Goal: Task Accomplishment & Management: Manage account settings

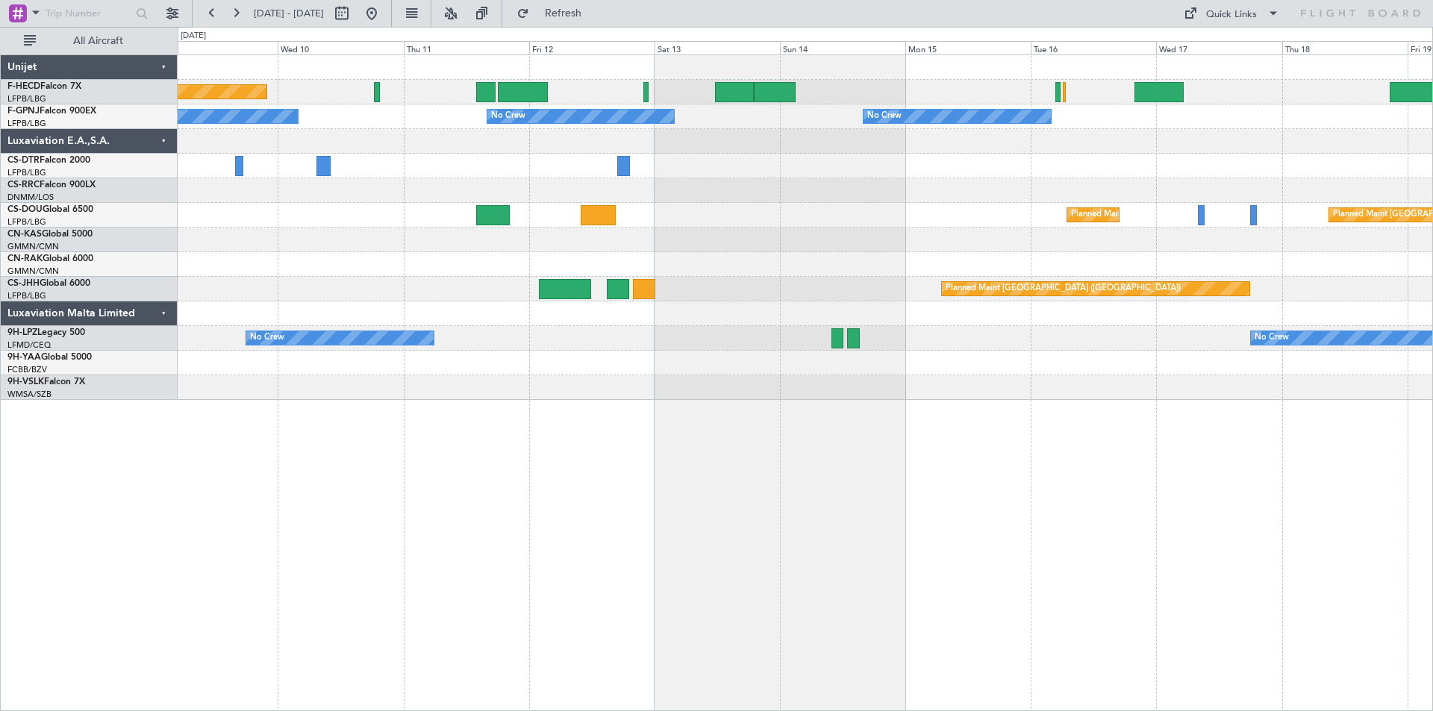
click at [473, 218] on div "Planned Maint [GEOGRAPHIC_DATA] ([GEOGRAPHIC_DATA]) No Crew No Crew No Crew No …" at bounding box center [805, 227] width 1254 height 345
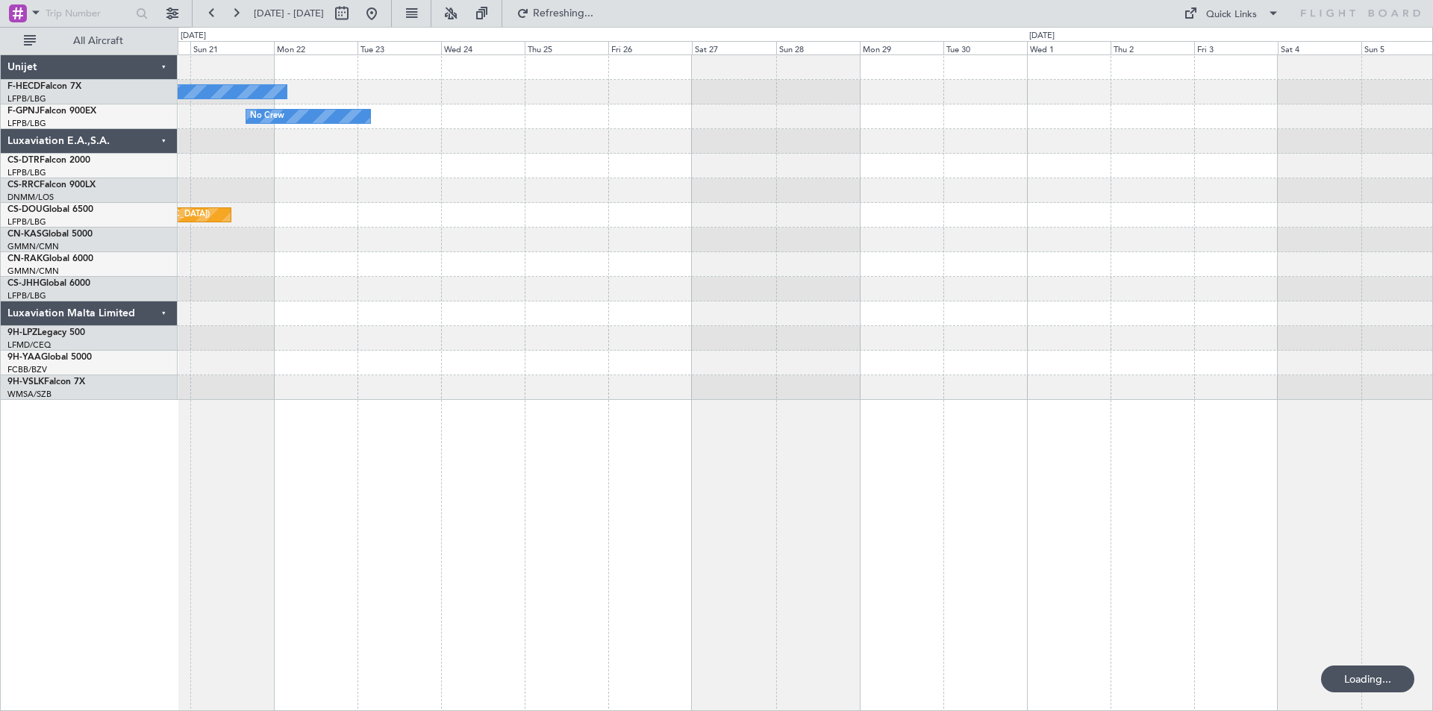
click at [322, 207] on div "No Crew No Crew Planned Maint [GEOGRAPHIC_DATA] ([GEOGRAPHIC_DATA]) Planned Mai…" at bounding box center [805, 227] width 1254 height 345
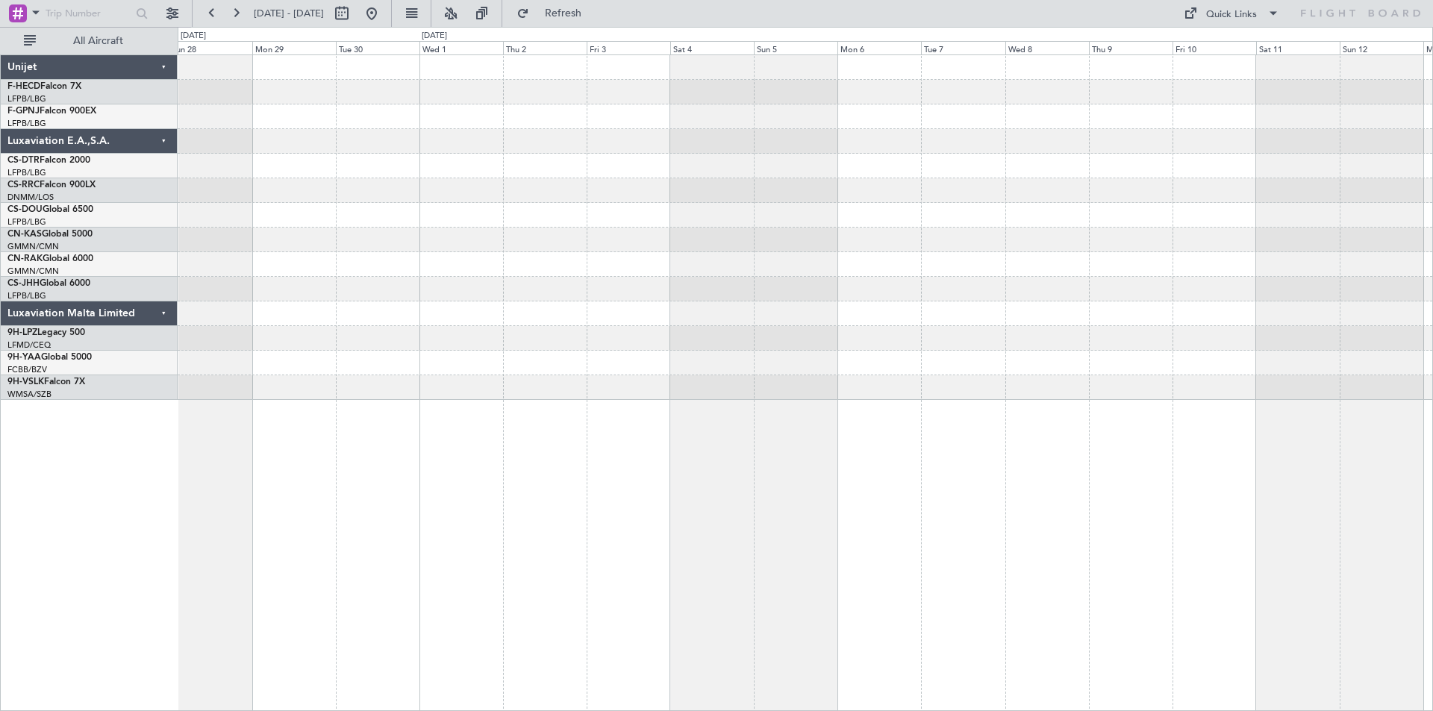
click at [637, 231] on div at bounding box center [805, 240] width 1254 height 25
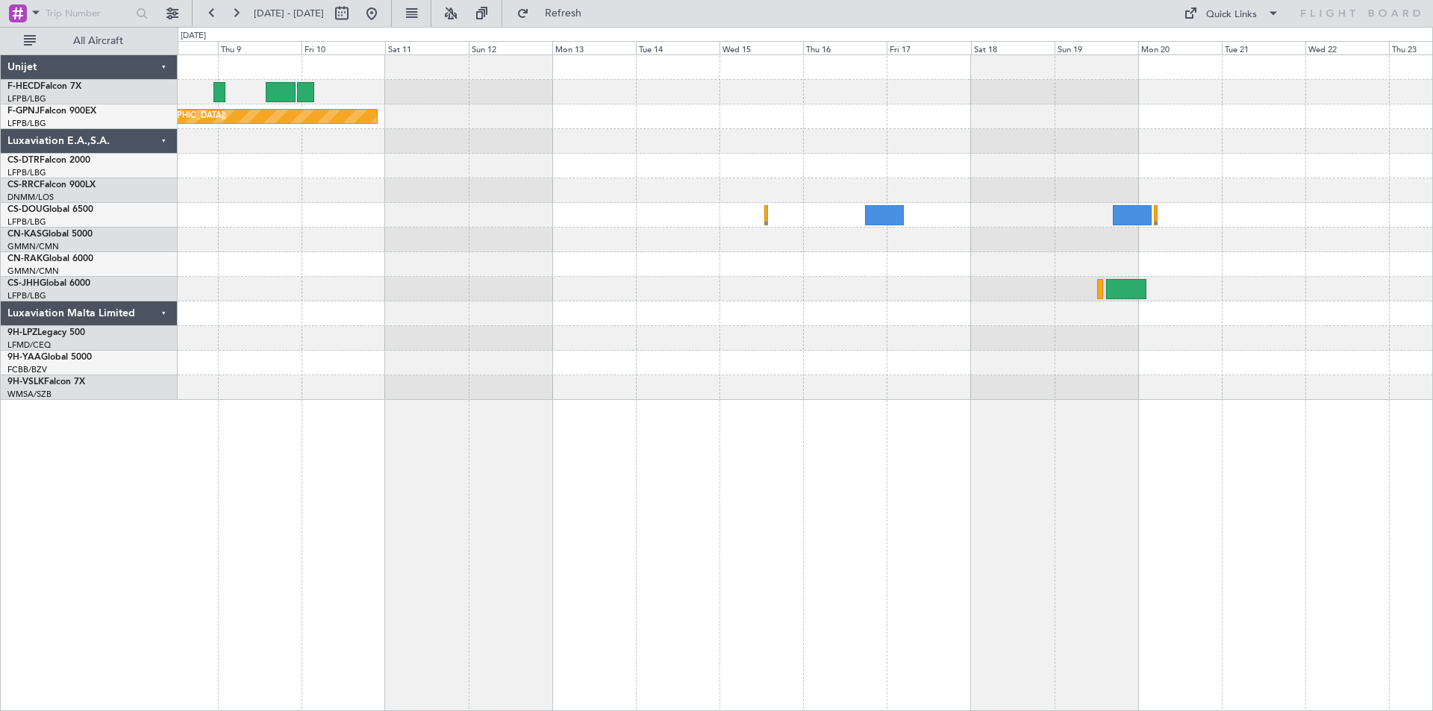
click at [362, 163] on div "Planned Maint [GEOGRAPHIC_DATA] ([GEOGRAPHIC_DATA])" at bounding box center [805, 227] width 1254 height 345
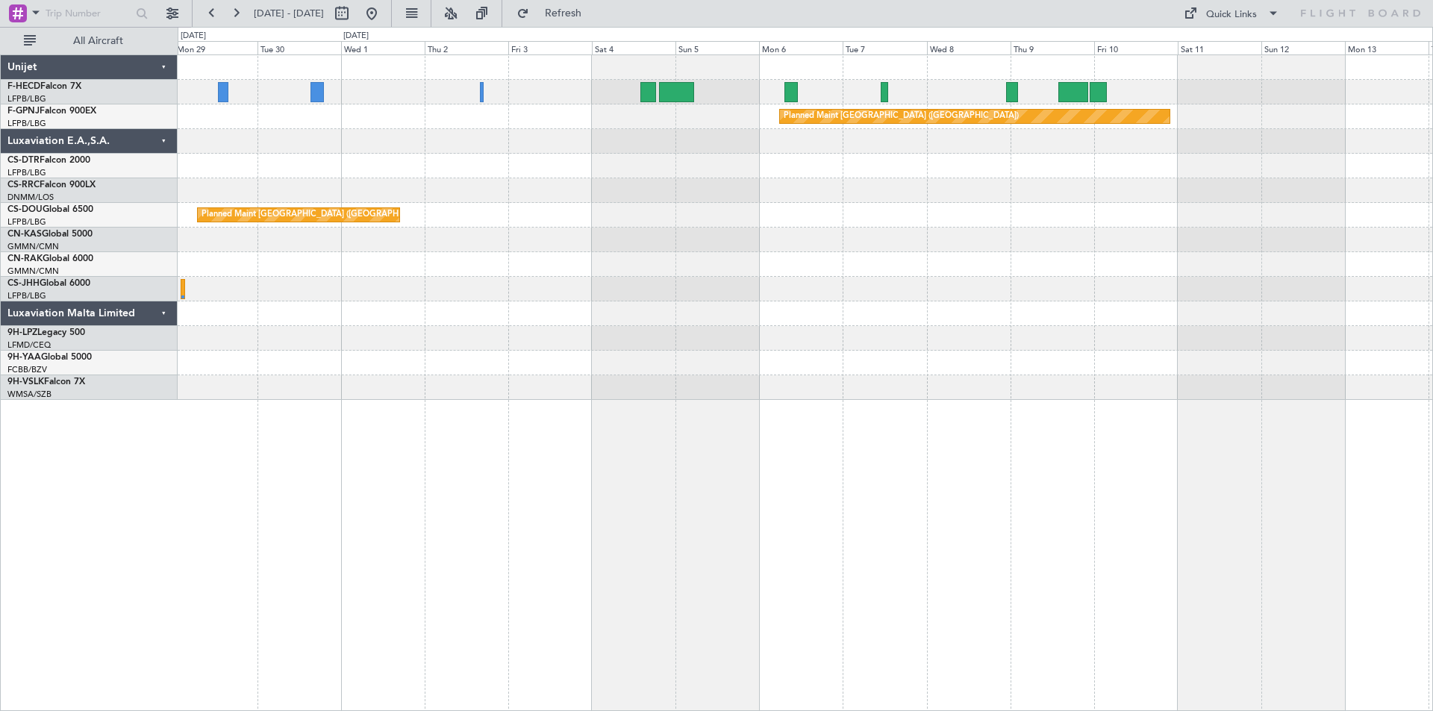
click at [1080, 157] on div "Planned Maint [GEOGRAPHIC_DATA] ([GEOGRAPHIC_DATA]) Planned Maint [GEOGRAPHIC_D…" at bounding box center [805, 227] width 1254 height 345
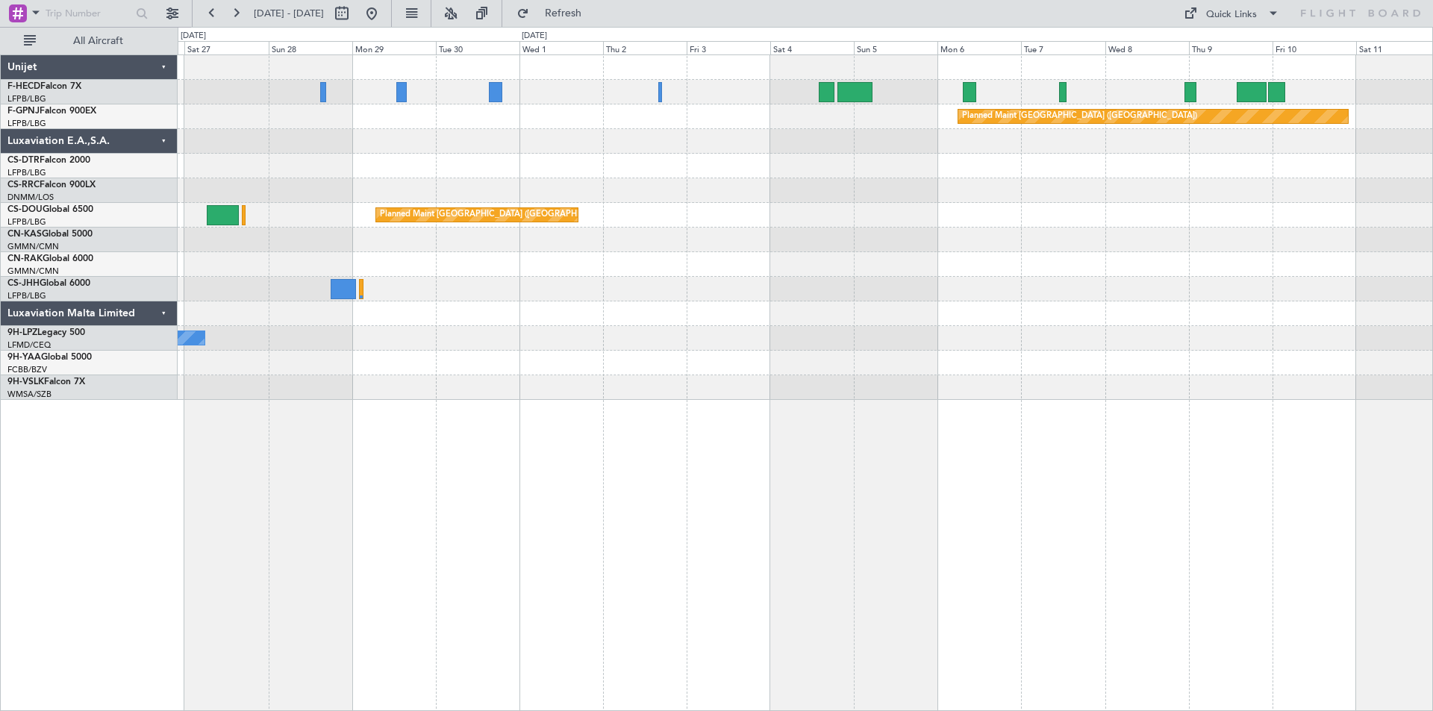
click at [270, 181] on div "Planned Maint [GEOGRAPHIC_DATA] ([GEOGRAPHIC_DATA]) Planned Maint [GEOGRAPHIC_D…" at bounding box center [805, 227] width 1254 height 345
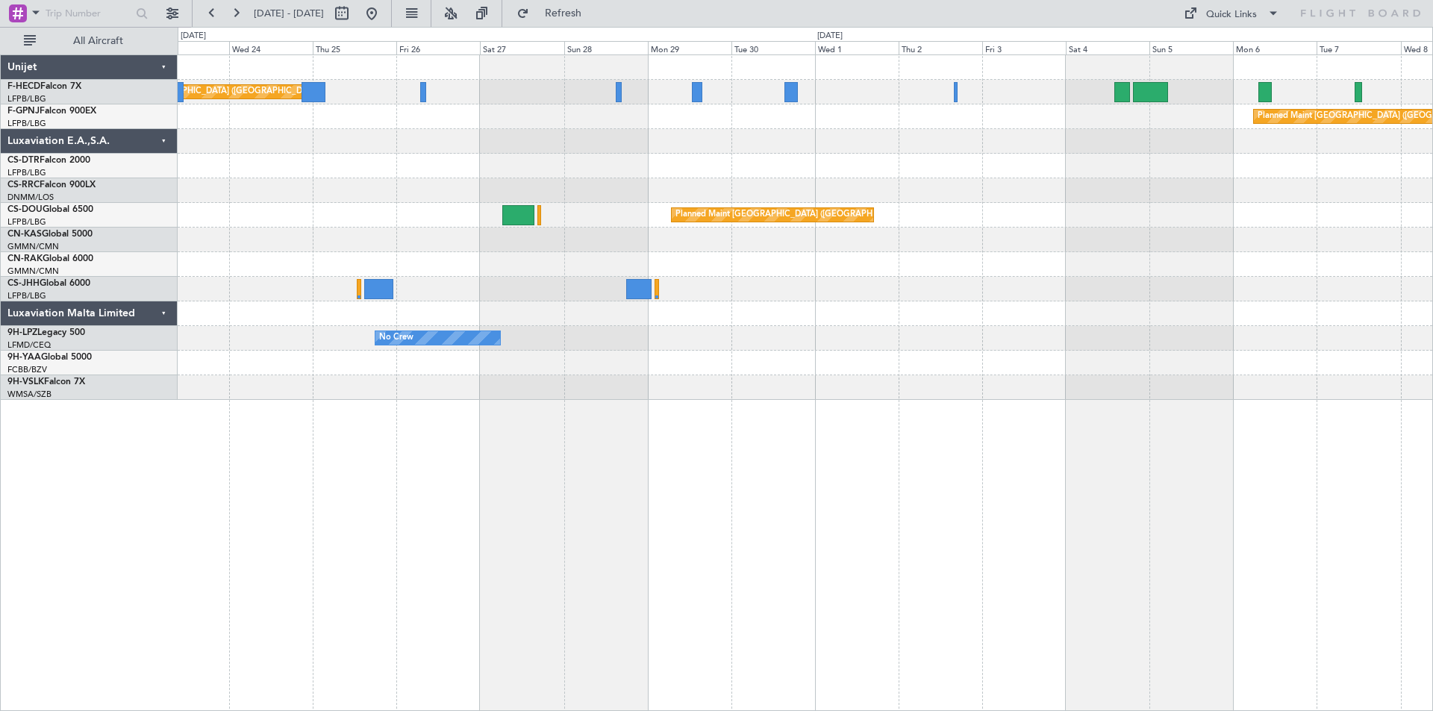
click at [763, 196] on div "Planned Maint [GEOGRAPHIC_DATA] ([GEOGRAPHIC_DATA]) No Crew Planned Maint [GEOG…" at bounding box center [805, 227] width 1254 height 345
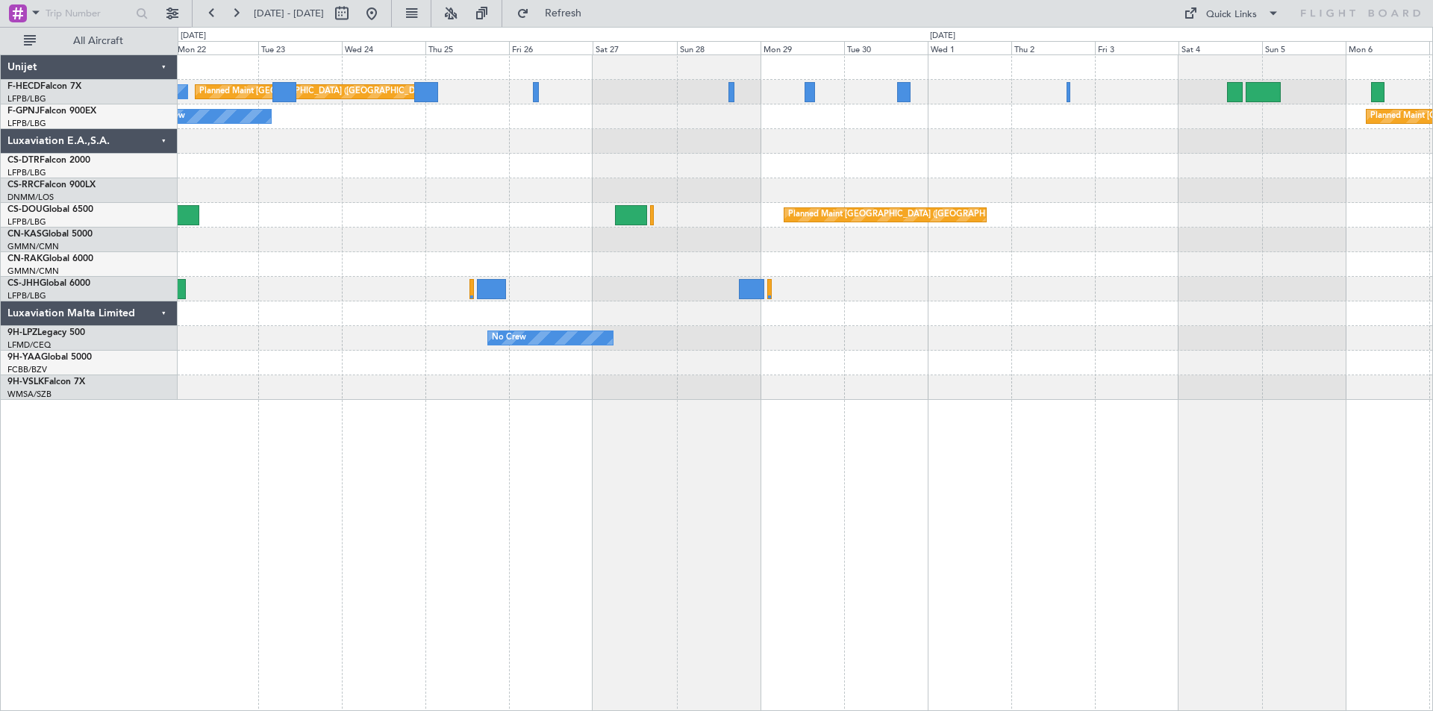
click at [511, 193] on div at bounding box center [805, 190] width 1254 height 25
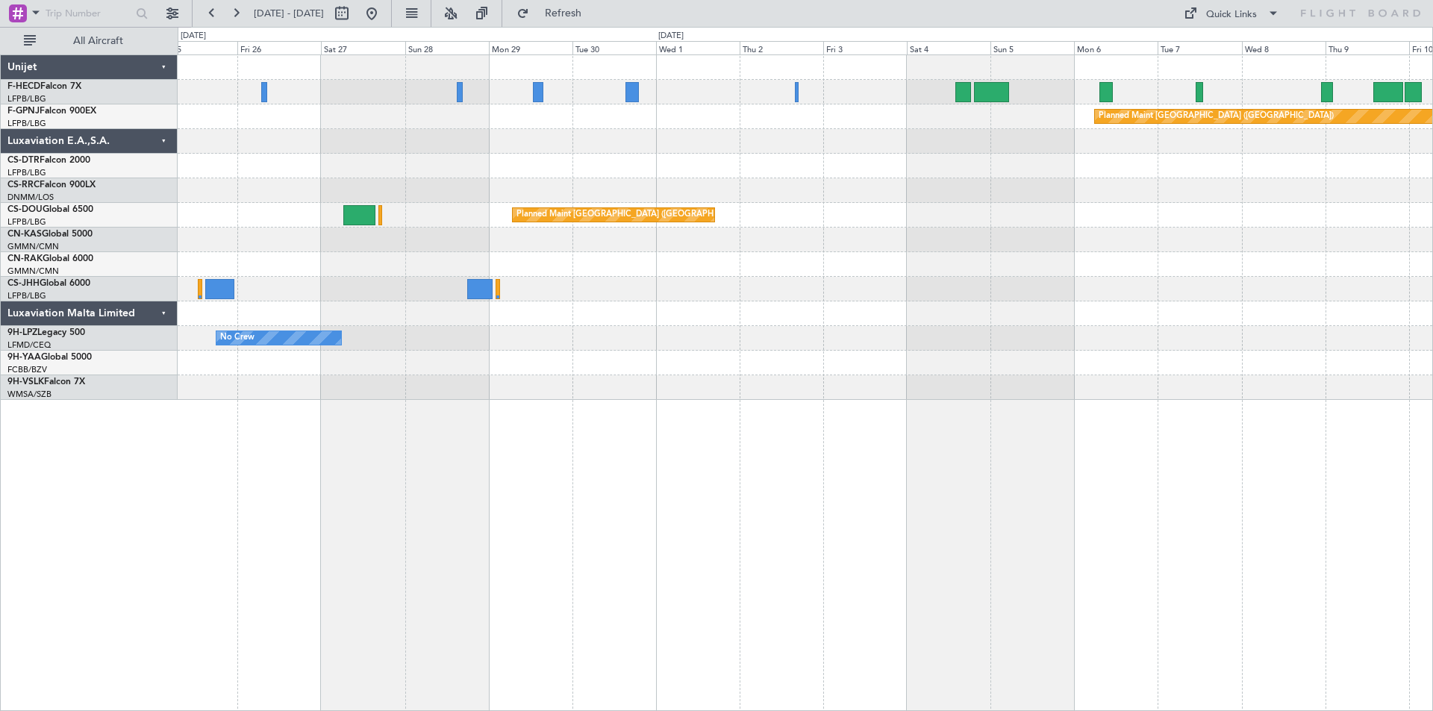
click at [686, 184] on div "Planned Maint [GEOGRAPHIC_DATA] ([GEOGRAPHIC_DATA]) No Crew Planned Maint [GEOG…" at bounding box center [805, 227] width 1254 height 345
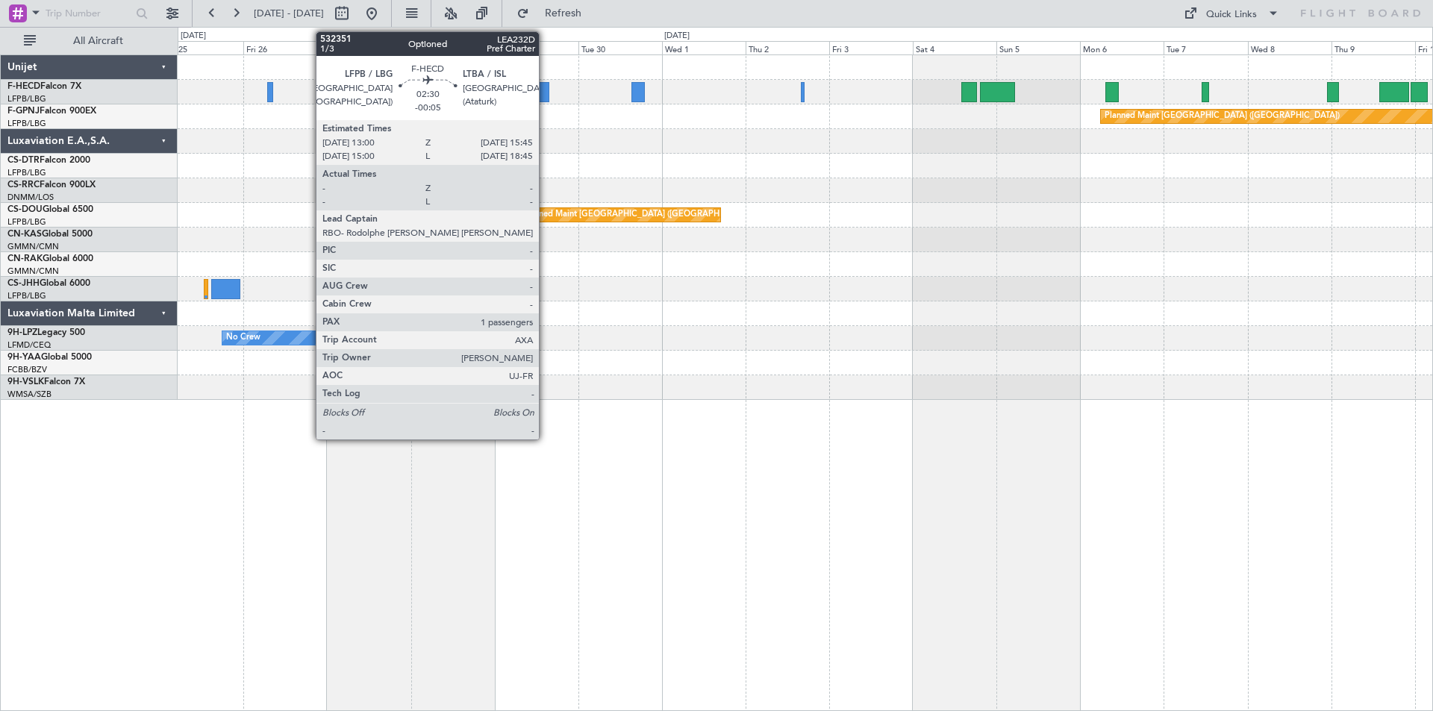
click at [546, 90] on div at bounding box center [544, 92] width 10 height 20
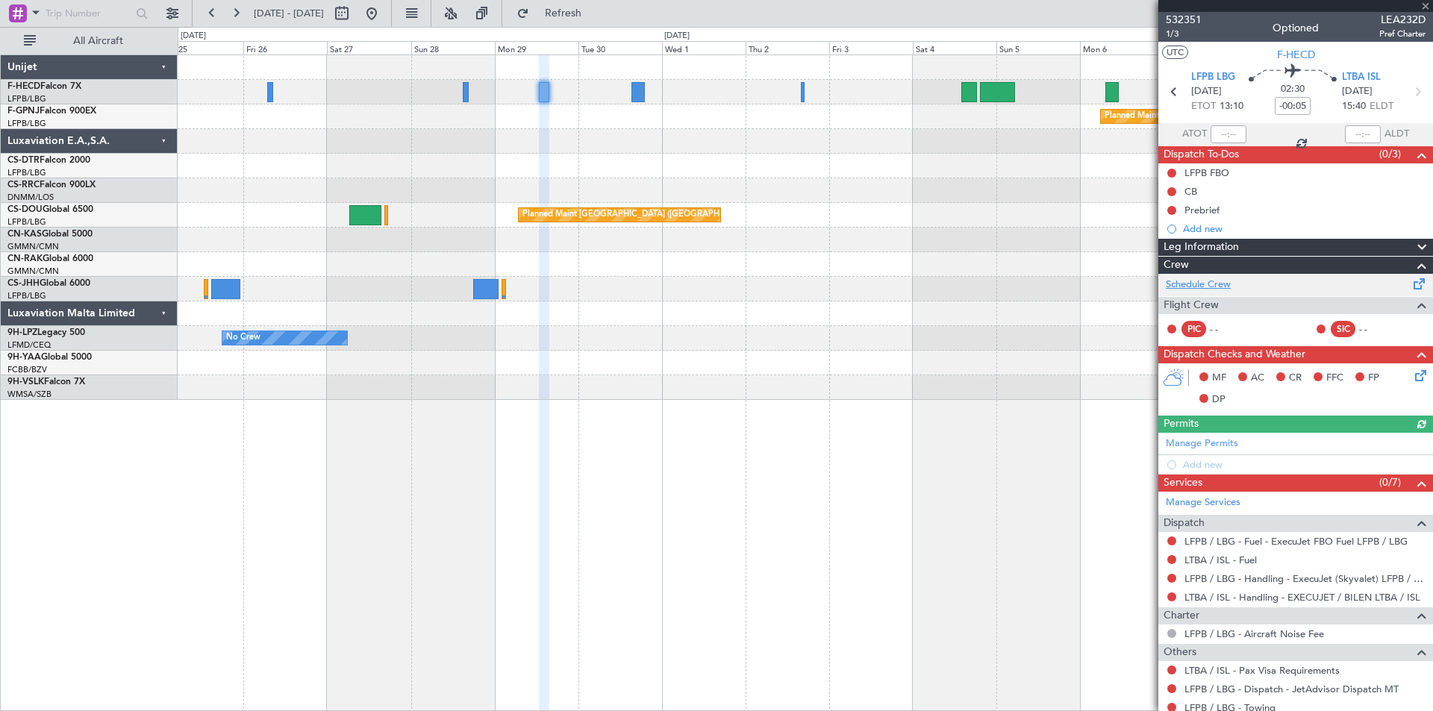
click at [1207, 282] on link "Schedule Crew" at bounding box center [1197, 285] width 65 height 15
click at [164, 163] on div "Planned Maint [GEOGRAPHIC_DATA] ([GEOGRAPHIC_DATA]) No Crew Planned Maint [GEOG…" at bounding box center [716, 369] width 1433 height 684
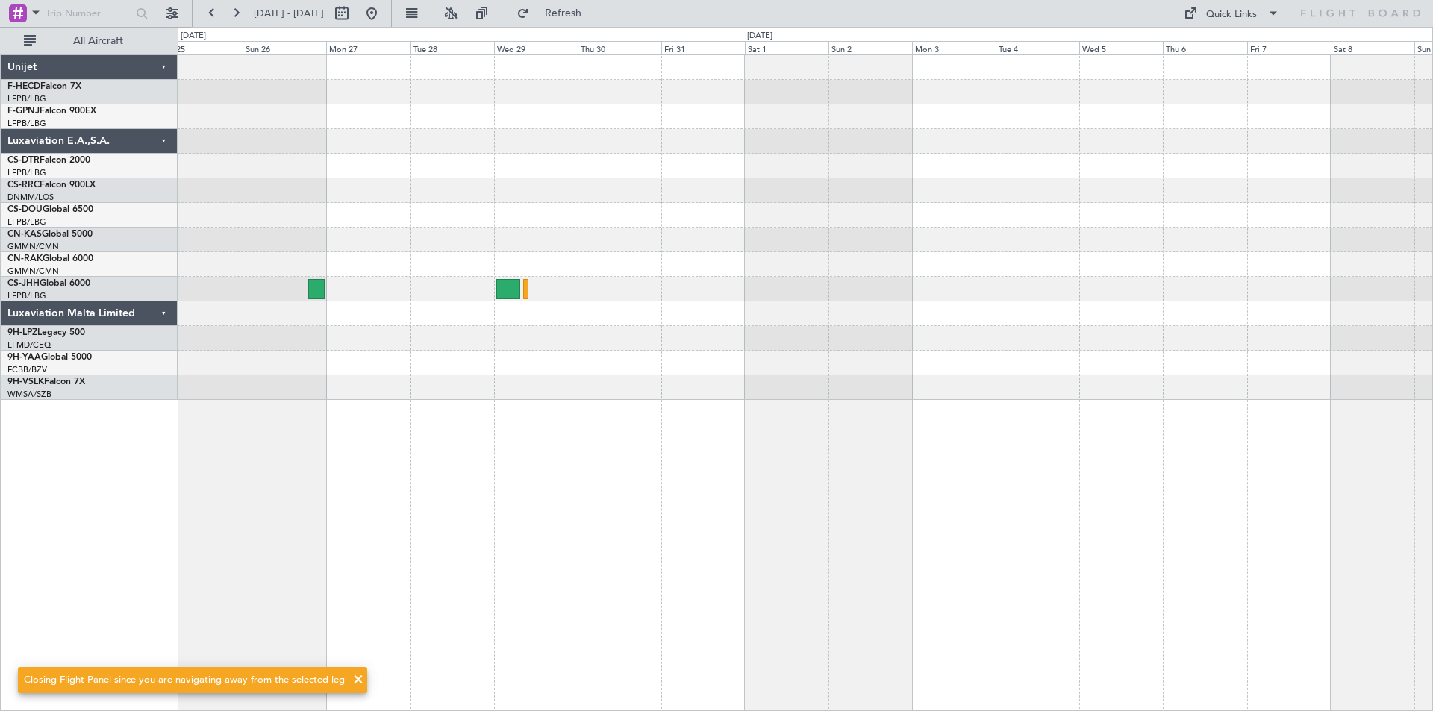
click at [273, 178] on div at bounding box center [805, 190] width 1254 height 25
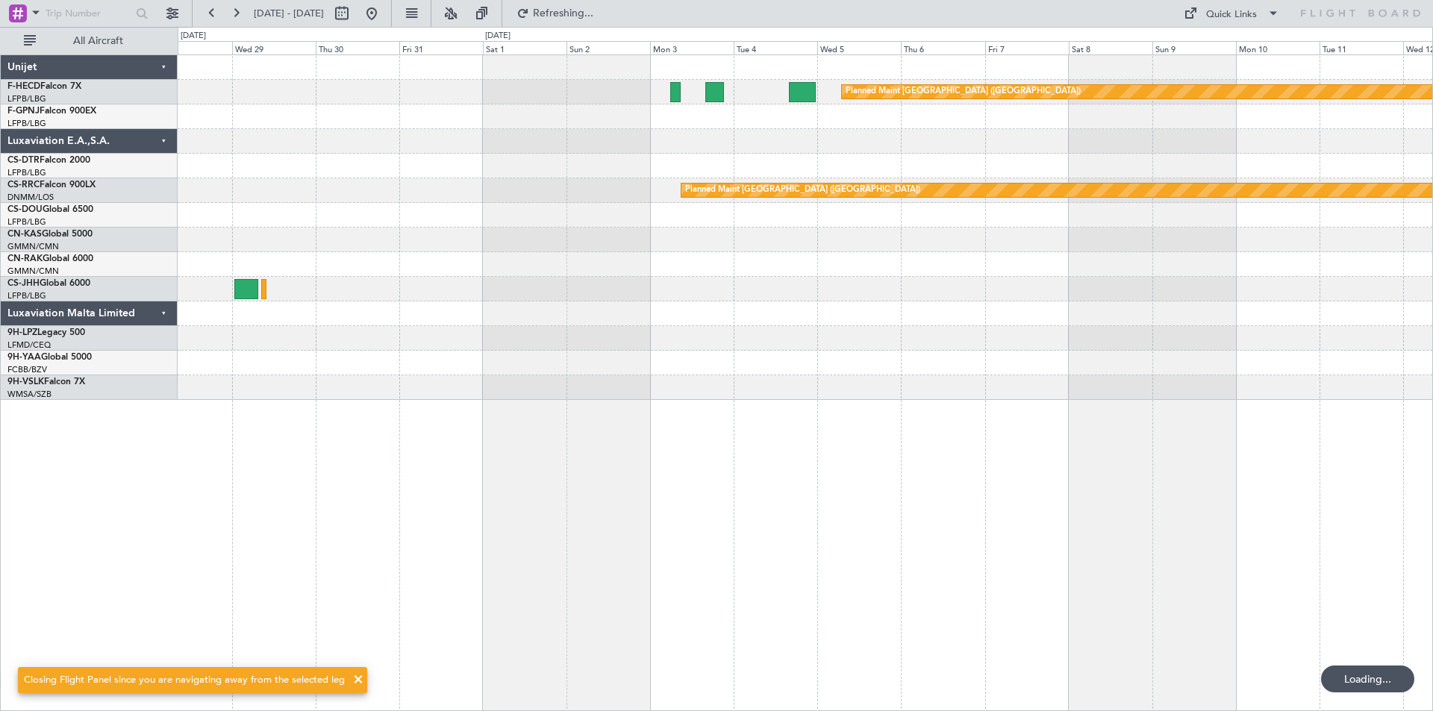
click at [907, 153] on div "Planned Maint [GEOGRAPHIC_DATA] ([GEOGRAPHIC_DATA]) Planned Maint [GEOGRAPHIC_D…" at bounding box center [805, 227] width 1254 height 345
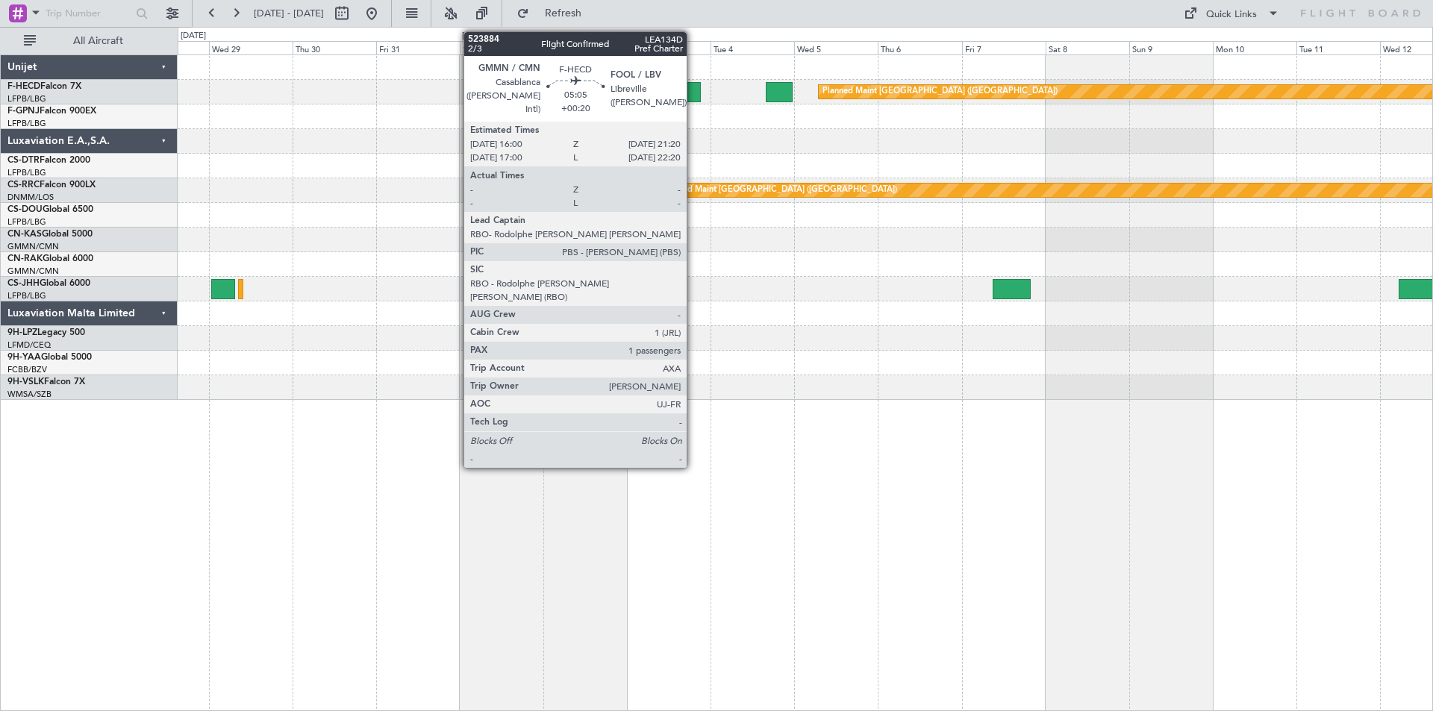
click at [693, 93] on div at bounding box center [691, 92] width 19 height 20
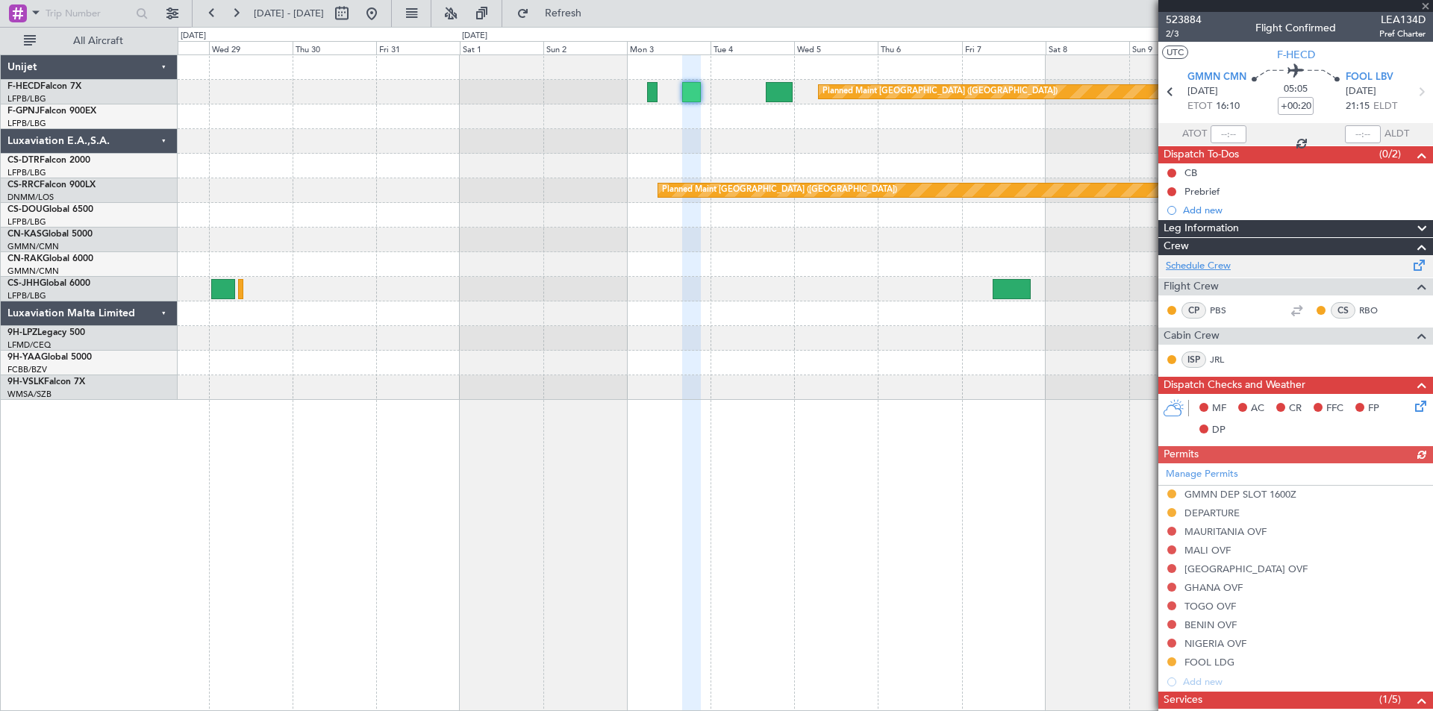
click at [1202, 265] on link "Schedule Crew" at bounding box center [1197, 266] width 65 height 15
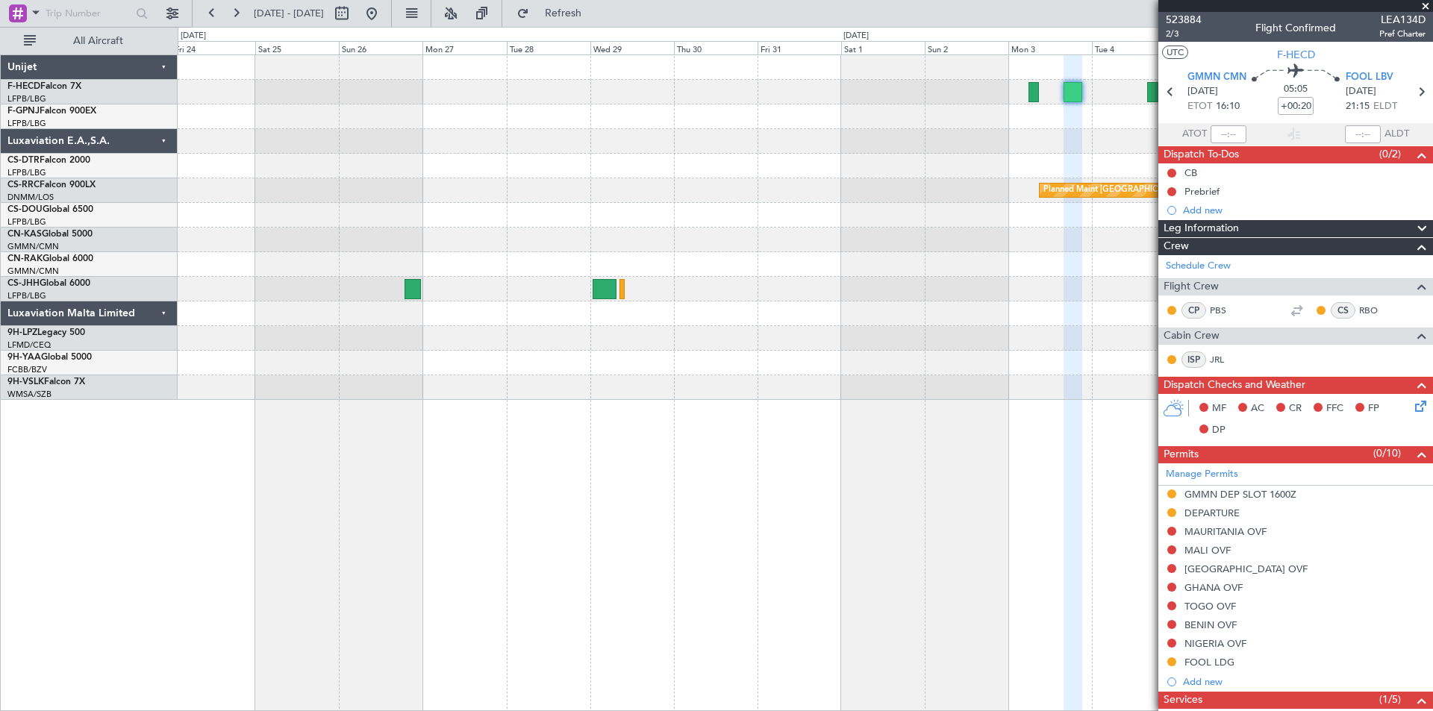
click at [744, 116] on div "Planned Maint [GEOGRAPHIC_DATA] ([GEOGRAPHIC_DATA]) Planned Maint [GEOGRAPHIC_D…" at bounding box center [805, 227] width 1254 height 345
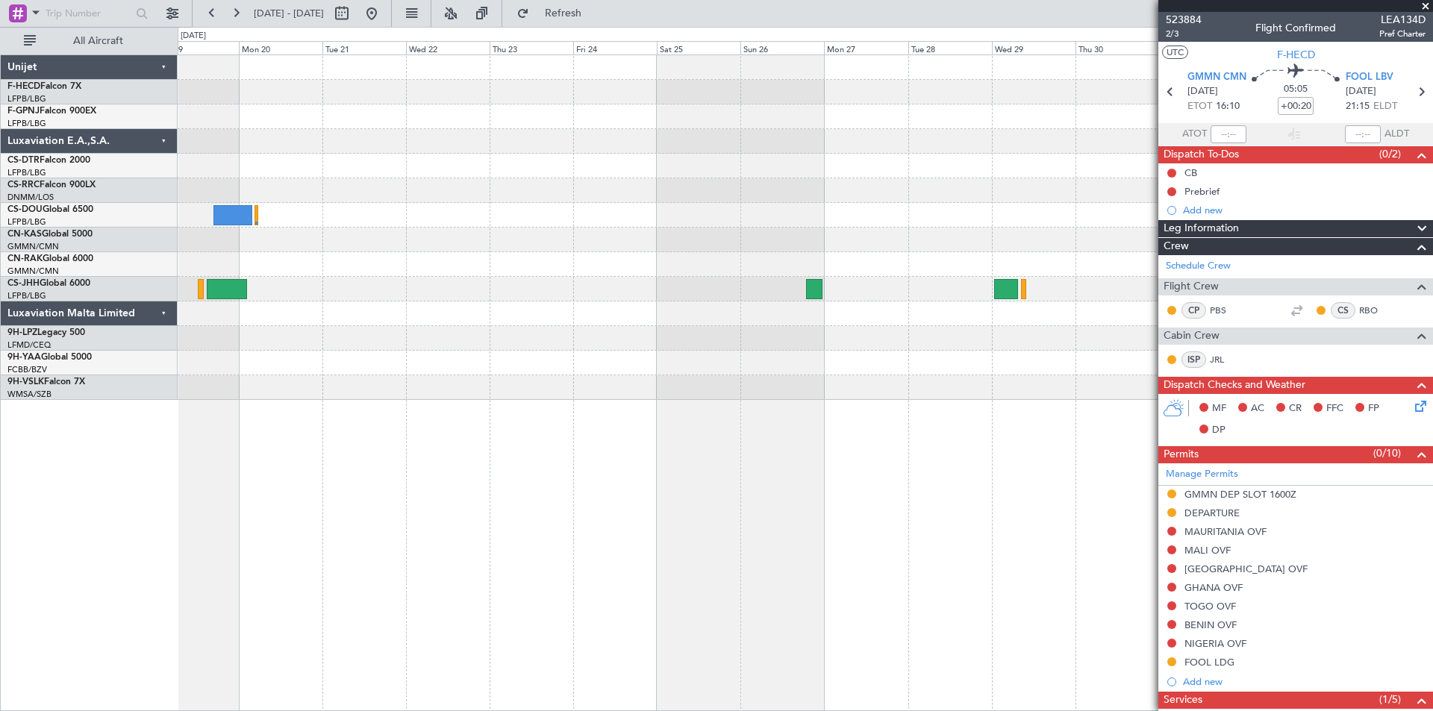
click at [705, 136] on div "Planned Maint [GEOGRAPHIC_DATA] ([GEOGRAPHIC_DATA]) Planned Maint [GEOGRAPHIC_D…" at bounding box center [805, 227] width 1254 height 345
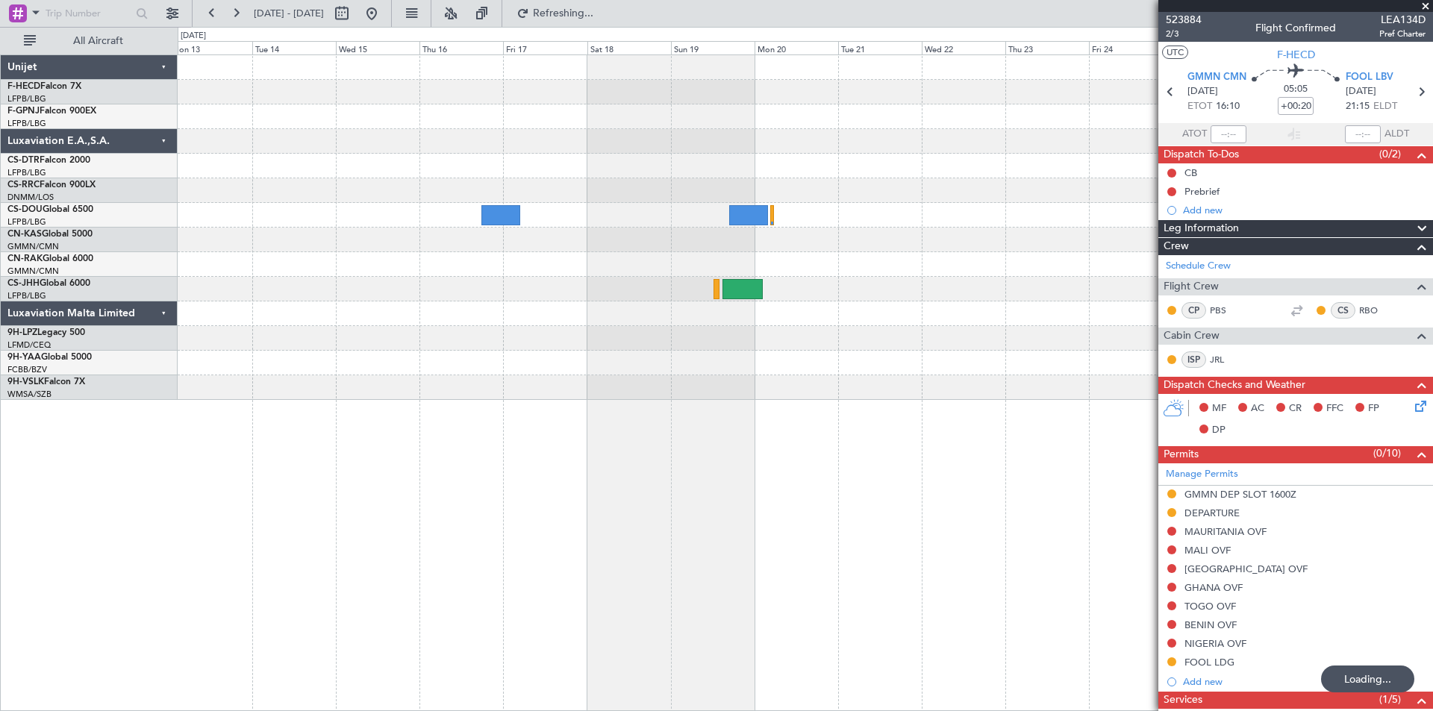
click at [648, 131] on div "Planned Maint [GEOGRAPHIC_DATA] ([GEOGRAPHIC_DATA])" at bounding box center [805, 227] width 1254 height 345
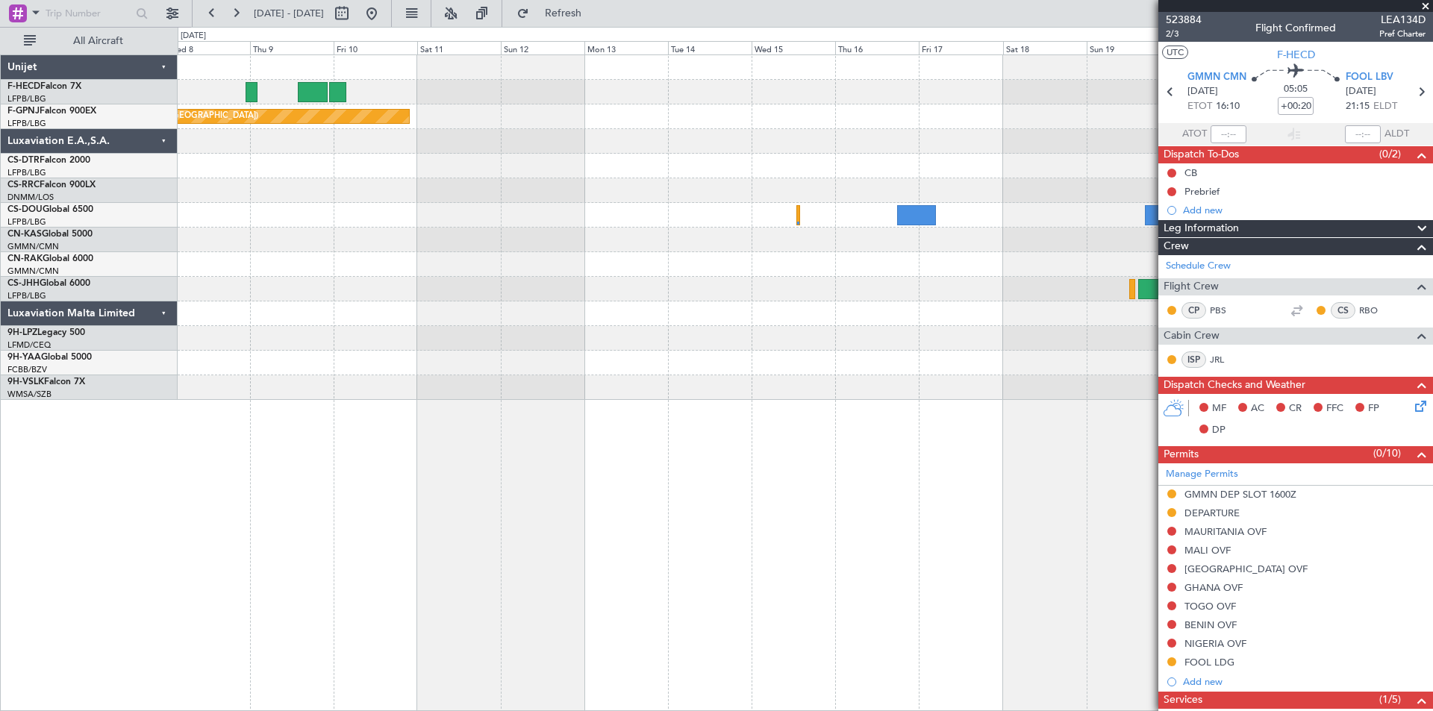
click at [675, 133] on div "Planned Maint [GEOGRAPHIC_DATA] ([GEOGRAPHIC_DATA])" at bounding box center [805, 227] width 1254 height 345
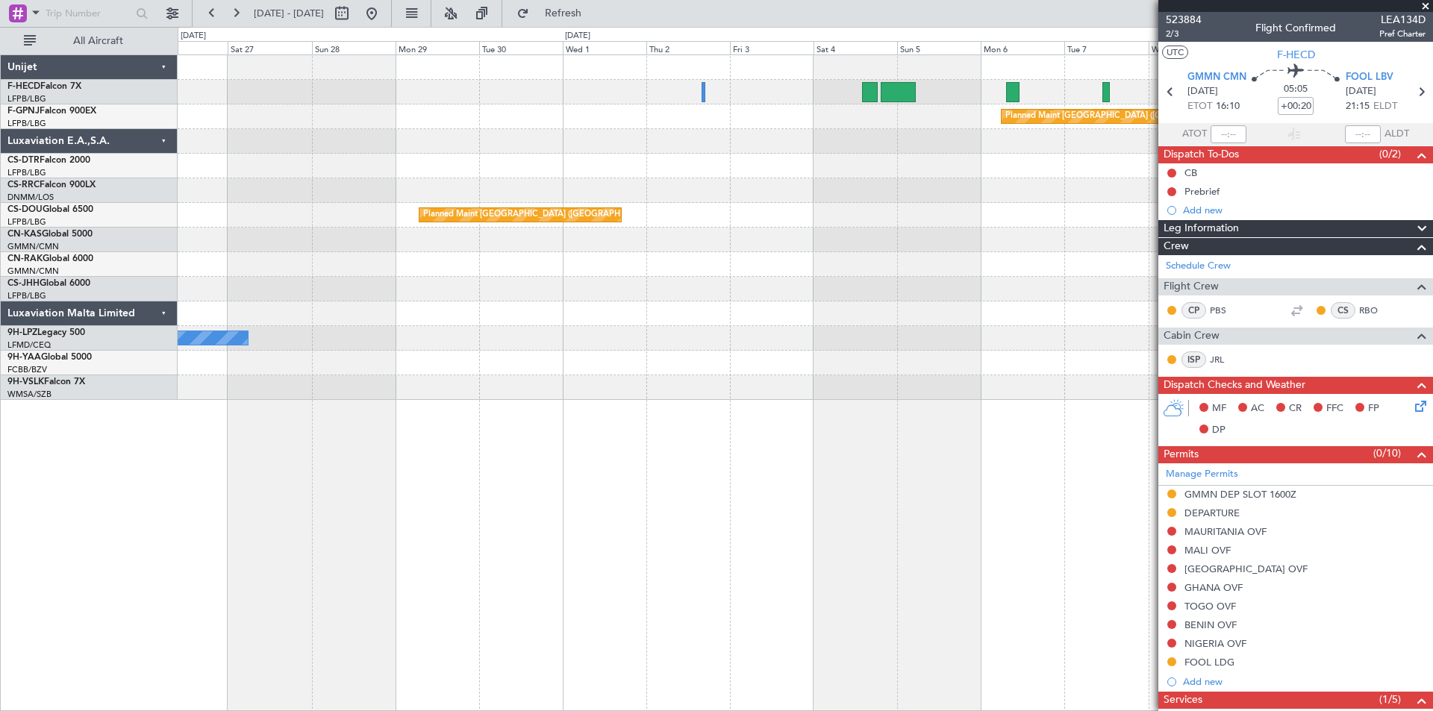
click at [1044, 241] on div "Planned Maint [GEOGRAPHIC_DATA] ([GEOGRAPHIC_DATA]) Planned Maint [GEOGRAPHIC_D…" at bounding box center [805, 227] width 1254 height 345
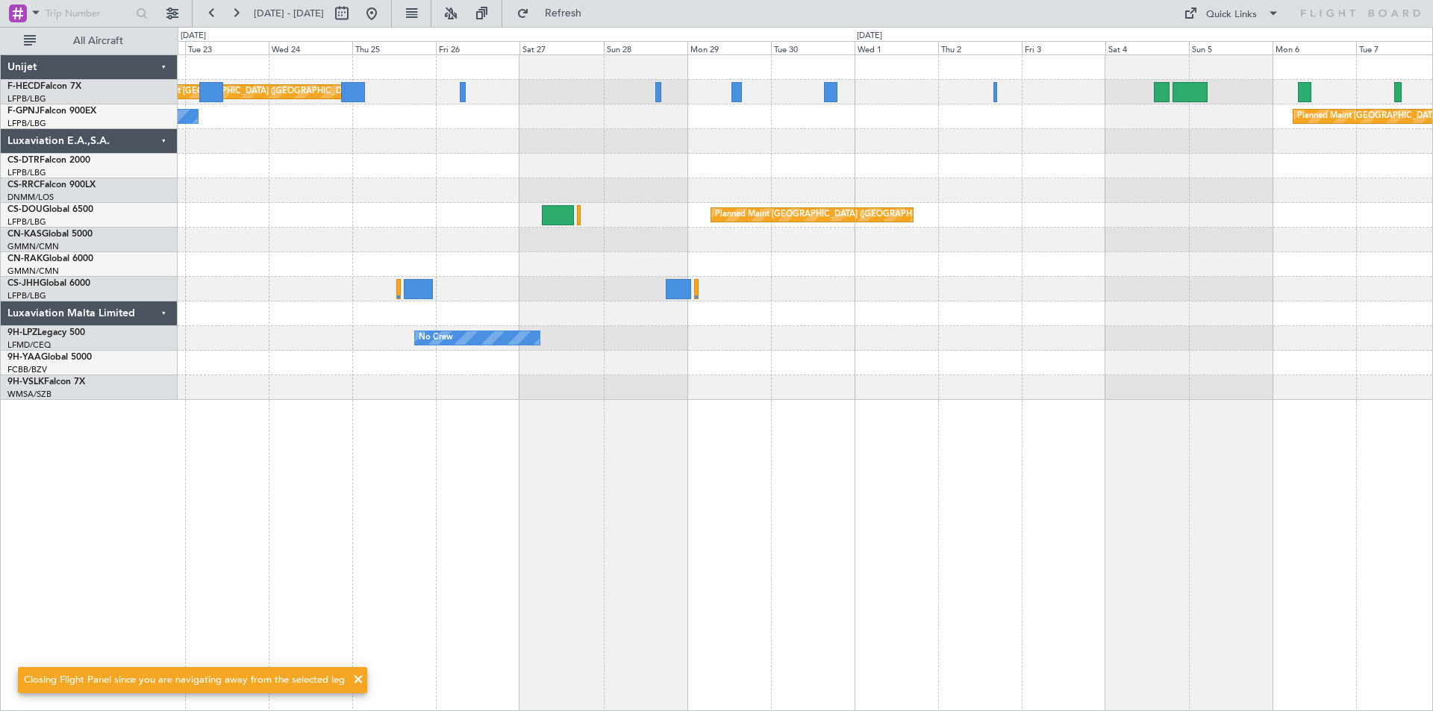
click at [630, 154] on div at bounding box center [805, 166] width 1254 height 25
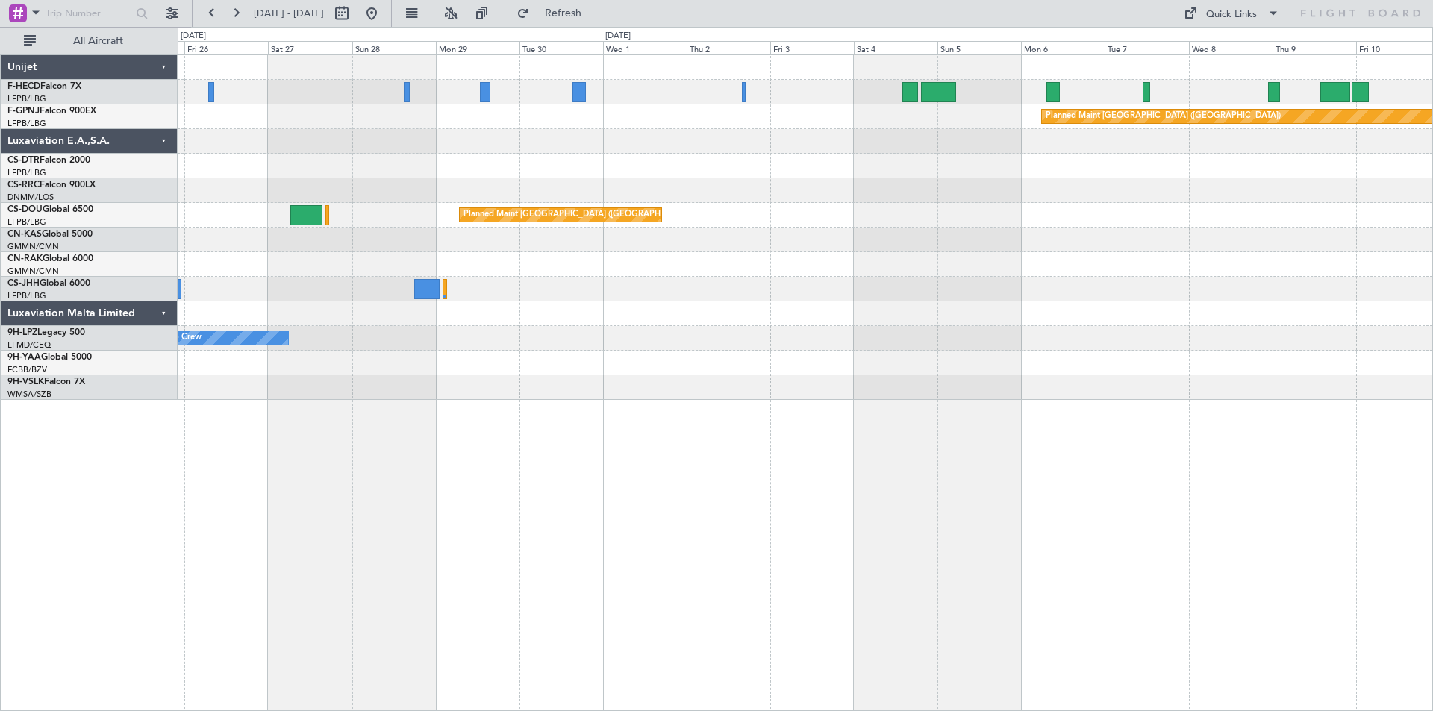
click at [514, 137] on div "Planned Maint [GEOGRAPHIC_DATA] ([GEOGRAPHIC_DATA]) Planned Maint [GEOGRAPHIC_D…" at bounding box center [805, 227] width 1254 height 345
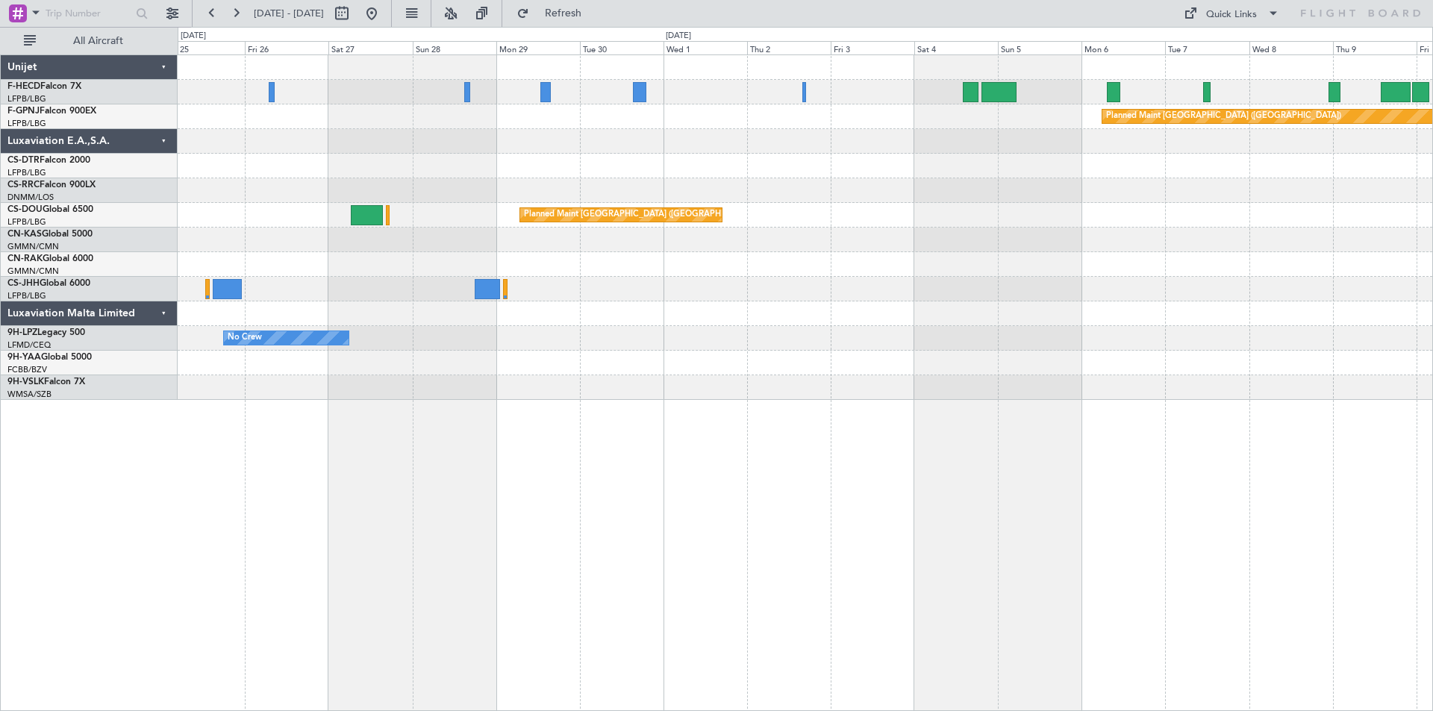
click at [265, 119] on div "Planned Maint [GEOGRAPHIC_DATA] ([GEOGRAPHIC_DATA]) No Crew" at bounding box center [805, 116] width 1254 height 25
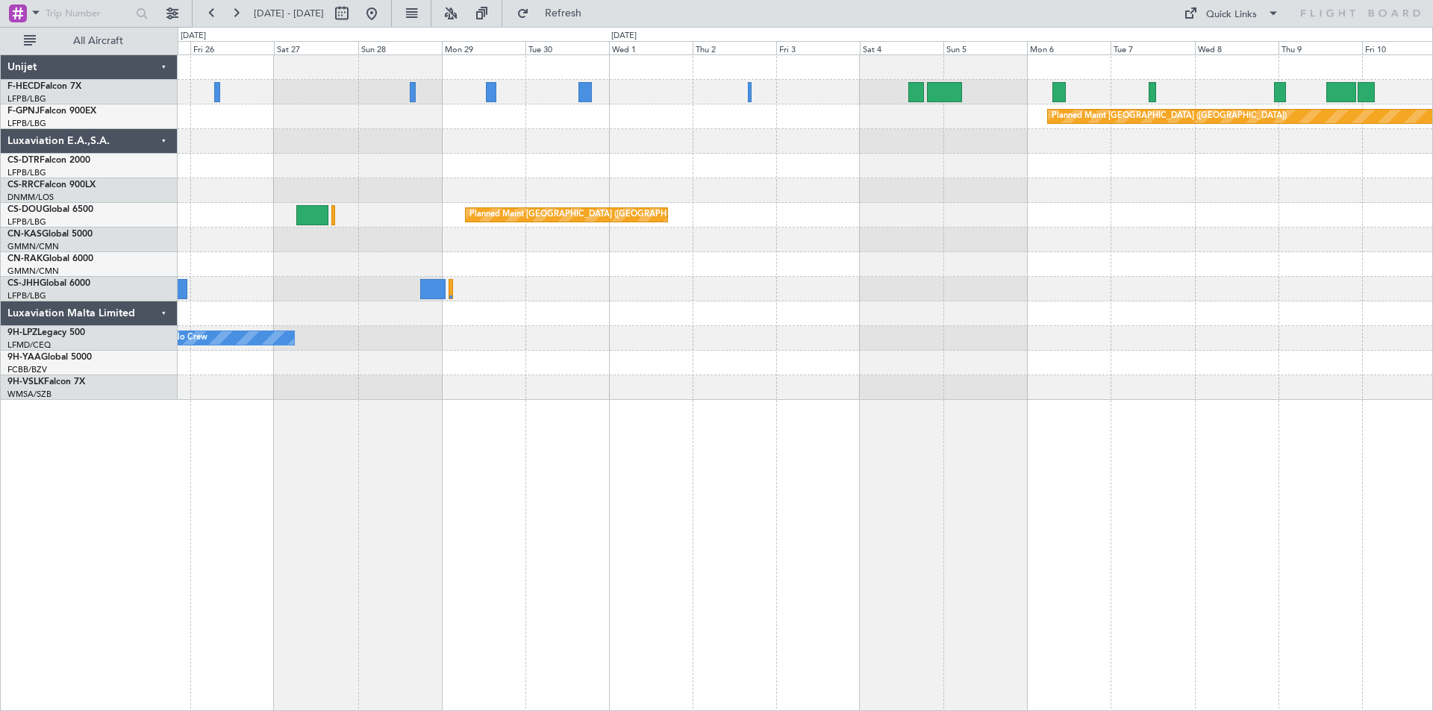
click at [694, 157] on div at bounding box center [805, 166] width 1254 height 25
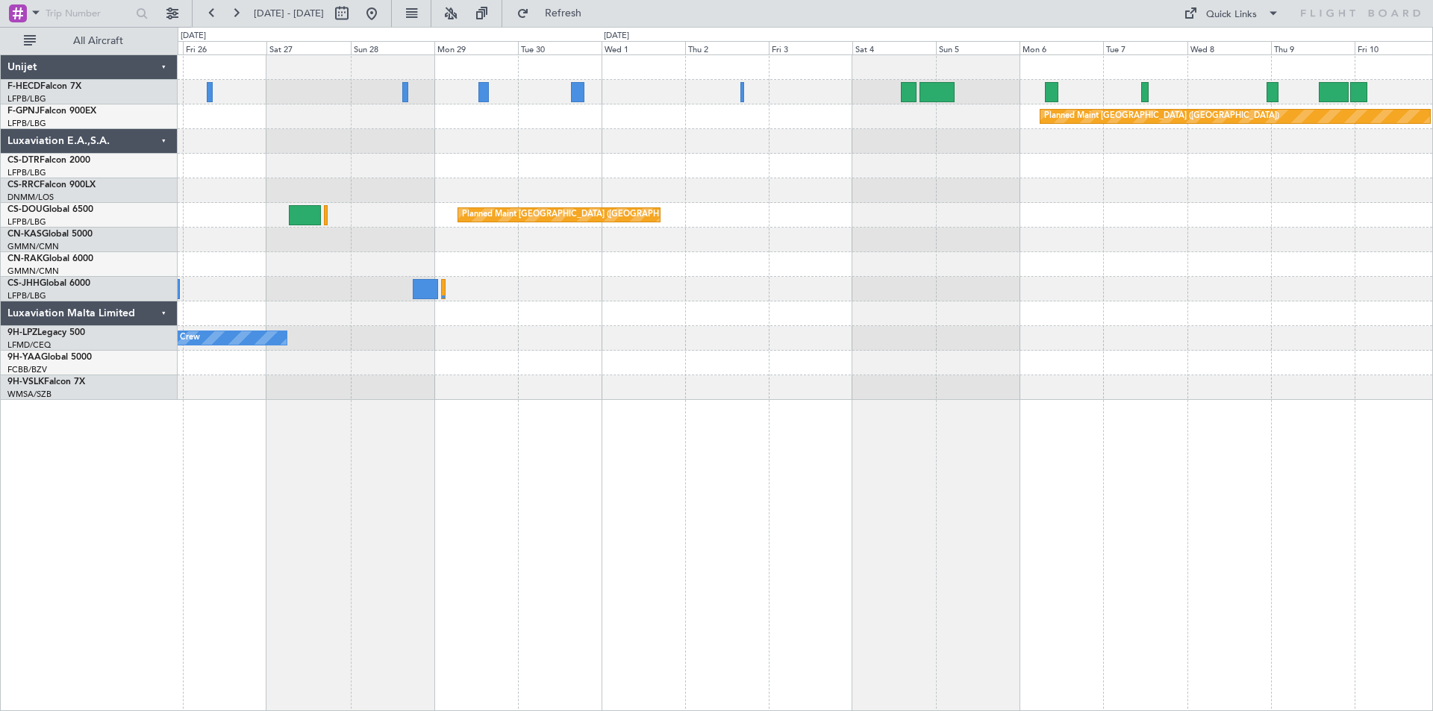
click at [651, 112] on div "Planned Maint [GEOGRAPHIC_DATA] ([GEOGRAPHIC_DATA]) No Crew" at bounding box center [805, 116] width 1254 height 25
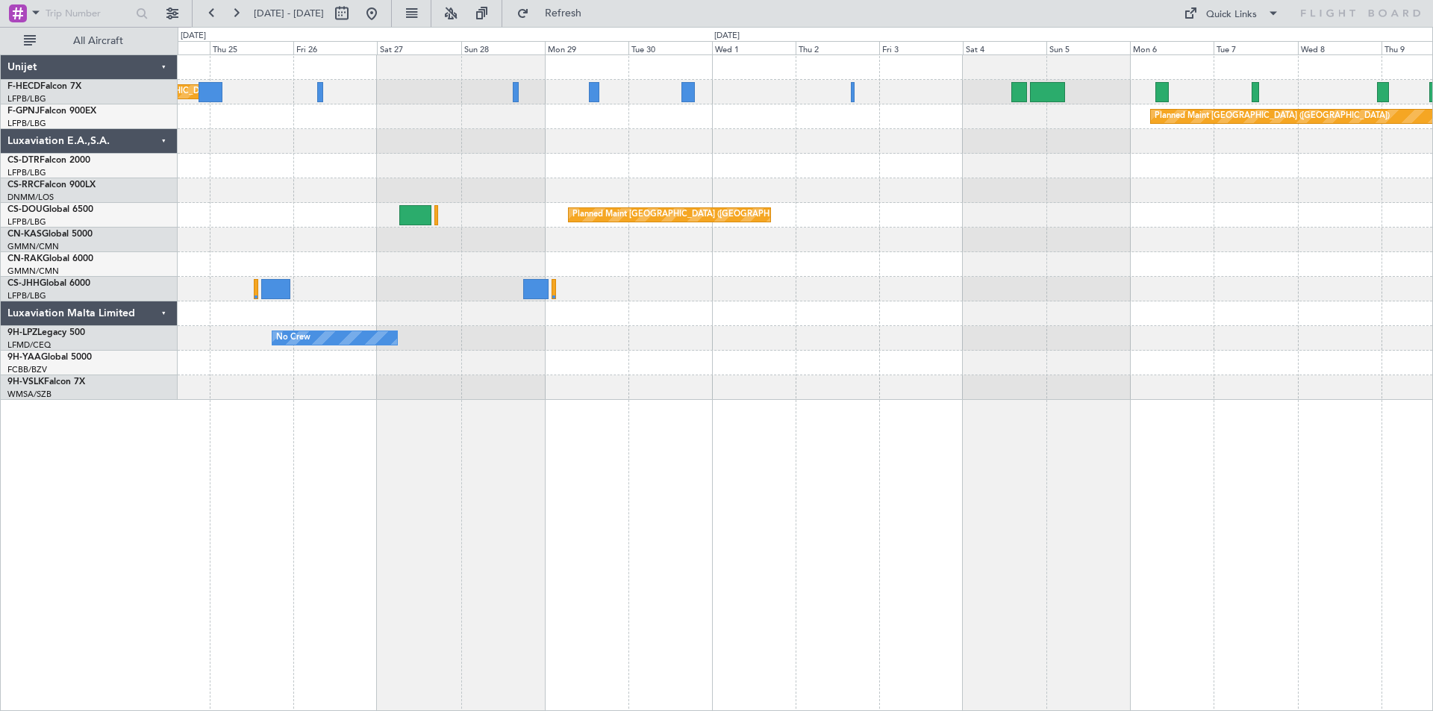
click at [665, 143] on div at bounding box center [805, 141] width 1254 height 25
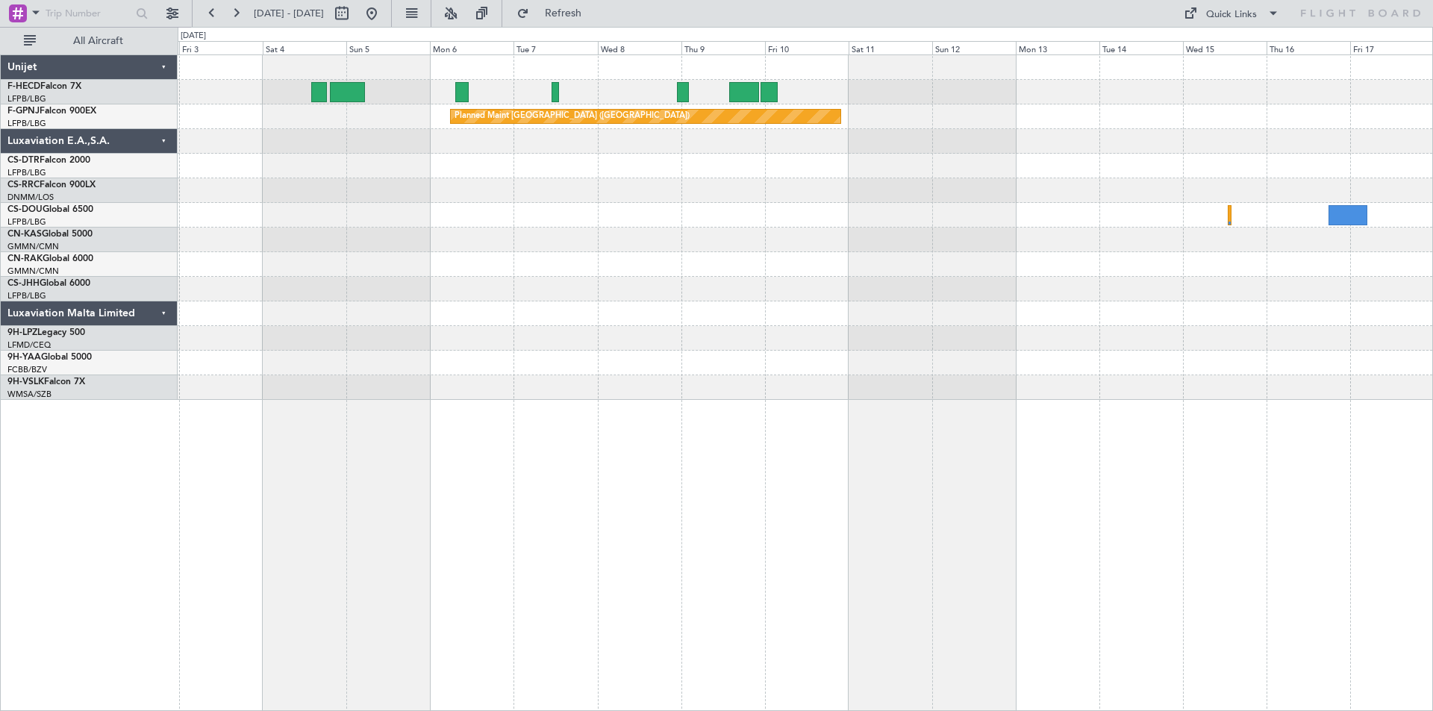
click at [448, 175] on div at bounding box center [805, 166] width 1254 height 25
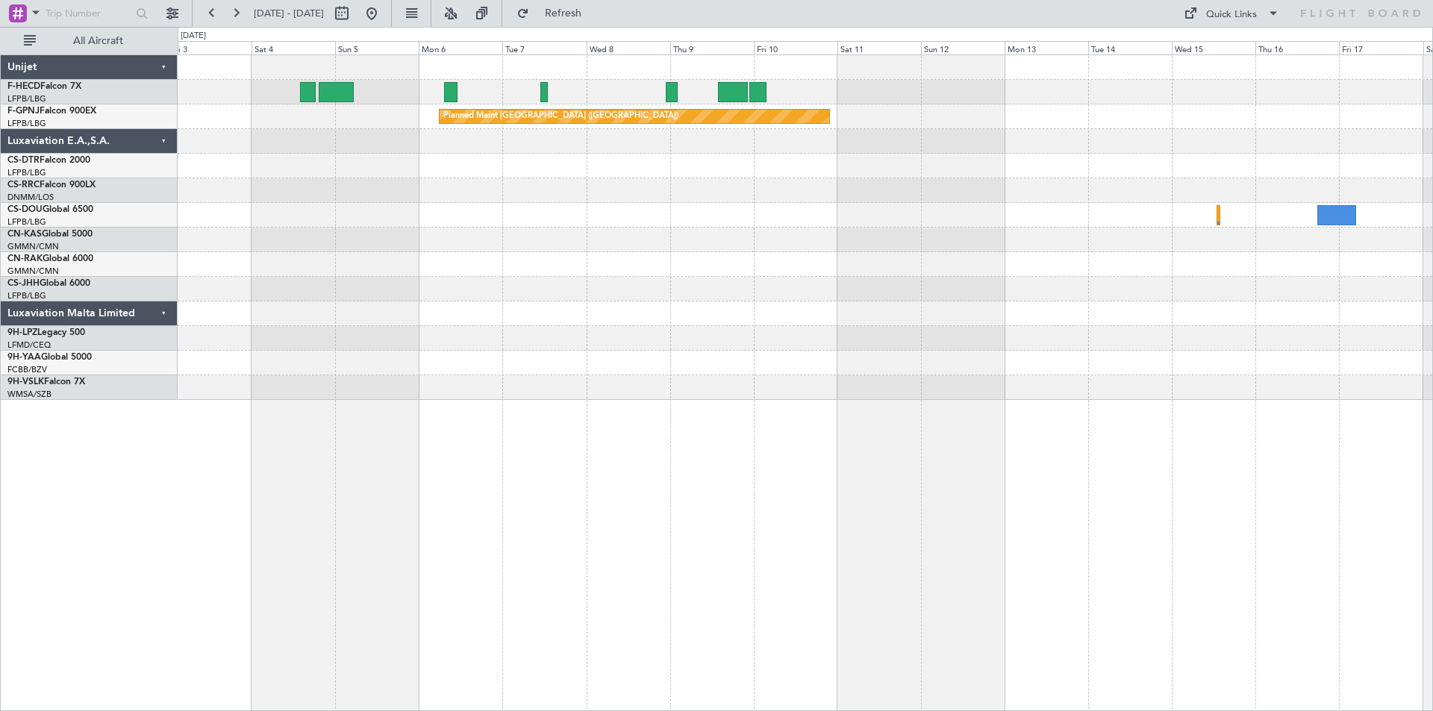
click at [800, 181] on div "Planned Maint [GEOGRAPHIC_DATA] ([GEOGRAPHIC_DATA]) Planned Maint [GEOGRAPHIC_D…" at bounding box center [805, 227] width 1254 height 345
click at [595, 13] on span "Refresh" at bounding box center [563, 13] width 63 height 10
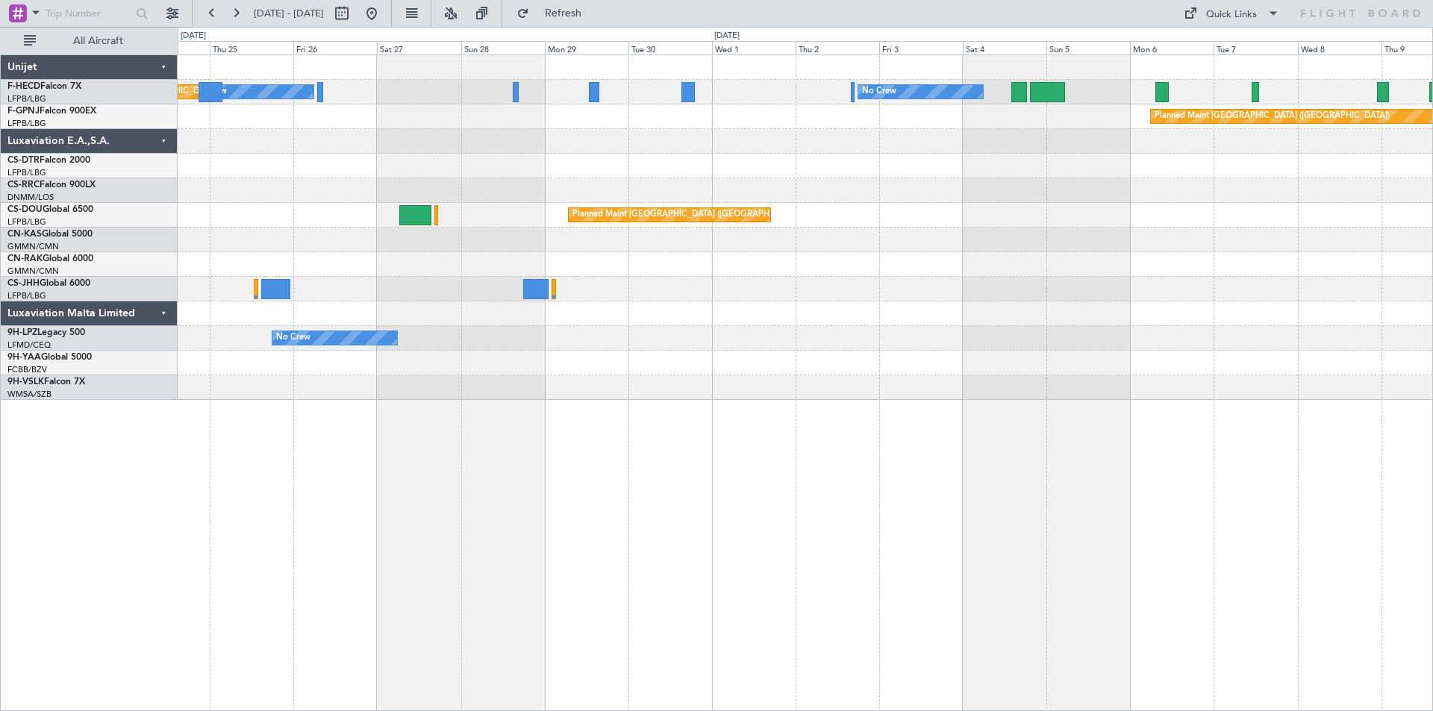
click at [1010, 213] on div "No Crew No Crew Planned Maint [GEOGRAPHIC_DATA] ([GEOGRAPHIC_DATA]) No Crew No …" at bounding box center [805, 227] width 1254 height 345
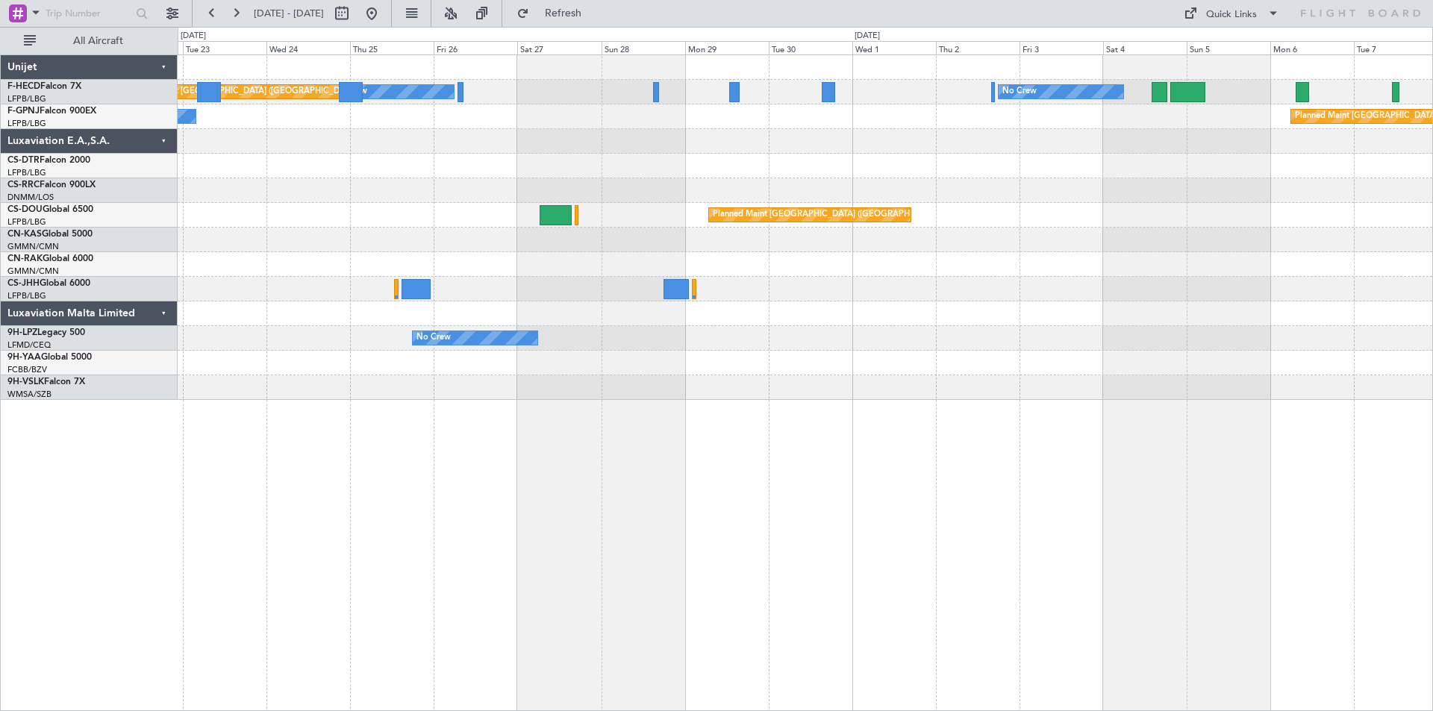
click at [466, 160] on div "No Crew No Crew Planned Maint [GEOGRAPHIC_DATA] ([GEOGRAPHIC_DATA]) No Crew No …" at bounding box center [805, 227] width 1254 height 345
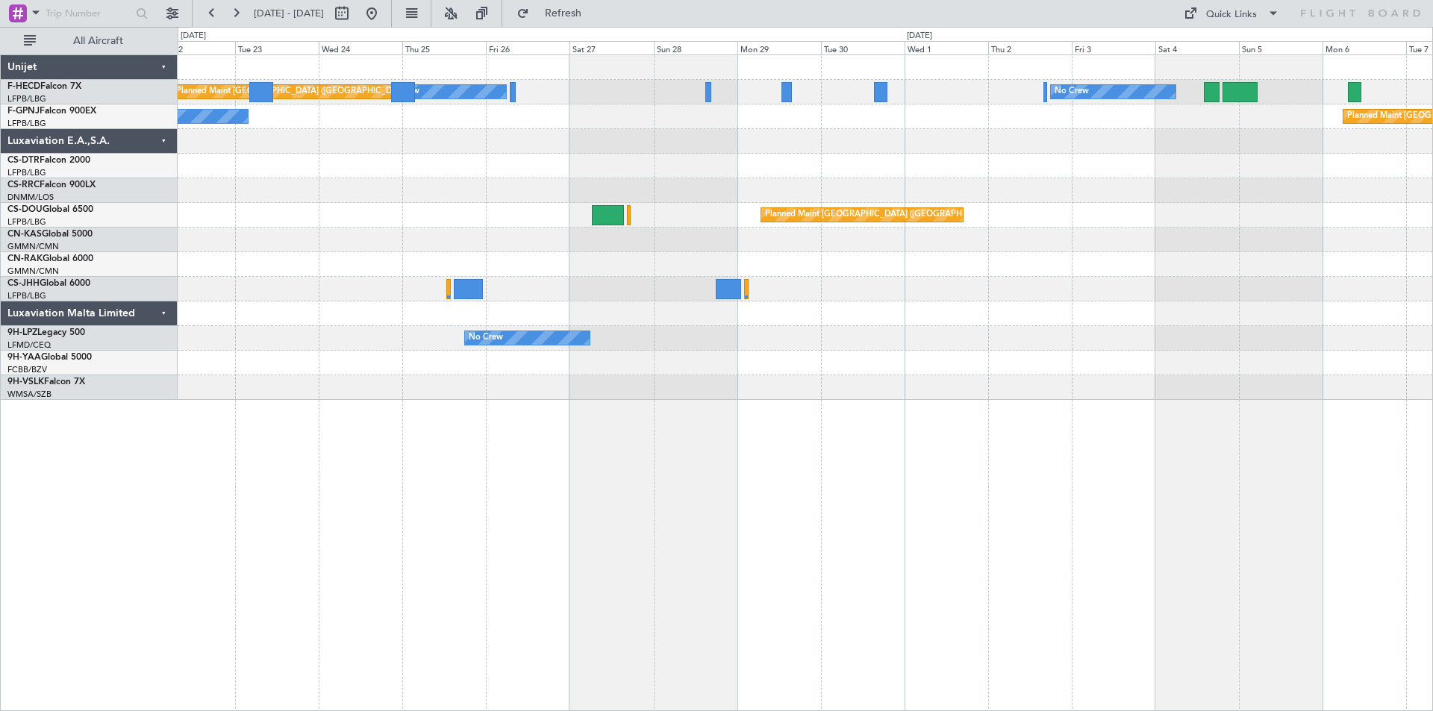
click at [410, 114] on div "Planned Maint [GEOGRAPHIC_DATA] ([GEOGRAPHIC_DATA]) No Crew" at bounding box center [805, 116] width 1254 height 25
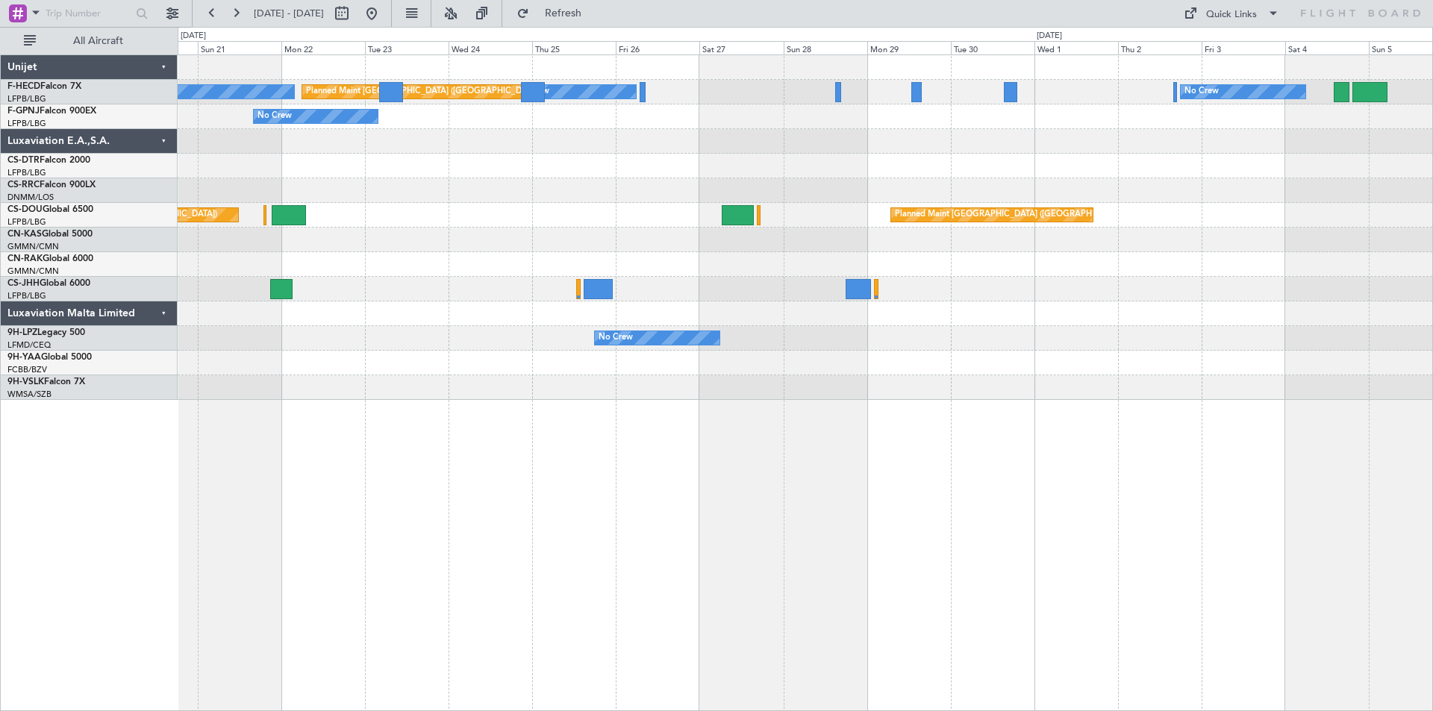
click at [409, 129] on div at bounding box center [805, 141] width 1254 height 25
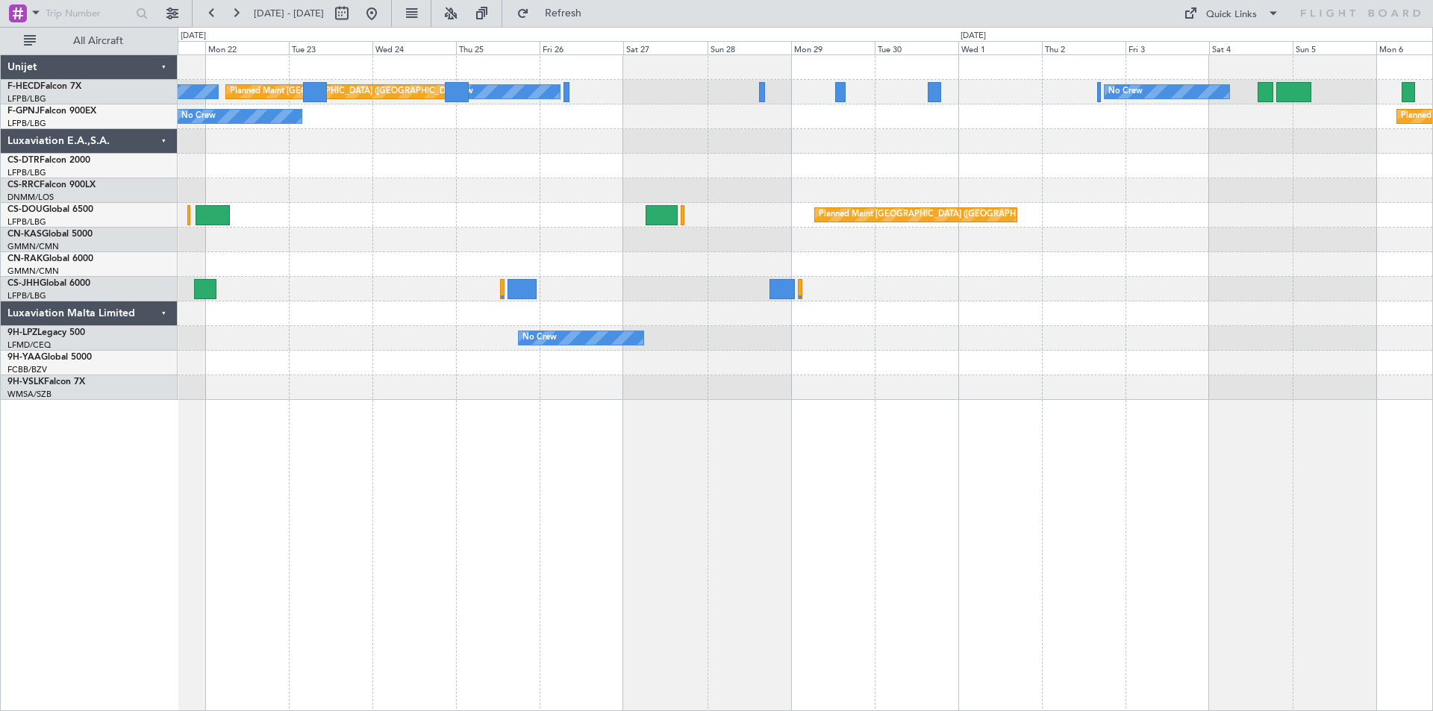
click at [446, 129] on div "No Crew Planned Maint [GEOGRAPHIC_DATA] ([GEOGRAPHIC_DATA]) No Crew No Crew Pla…" at bounding box center [805, 227] width 1254 height 345
click at [510, 1] on button "Refresh" at bounding box center [555, 13] width 90 height 24
click at [441, 209] on div "Planned Maint [GEOGRAPHIC_DATA] ([GEOGRAPHIC_DATA]) Planned Maint [GEOGRAPHIC_D…" at bounding box center [805, 215] width 1254 height 25
